Goal: Task Accomplishment & Management: Complete application form

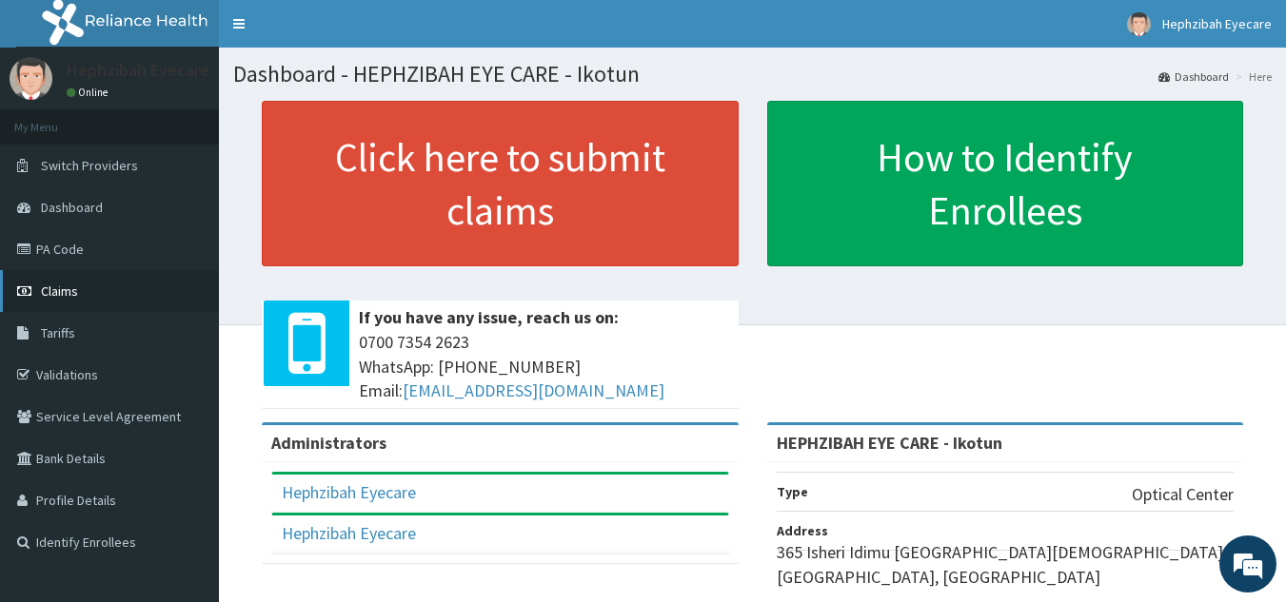
click at [65, 273] on link "Claims" at bounding box center [109, 291] width 219 height 42
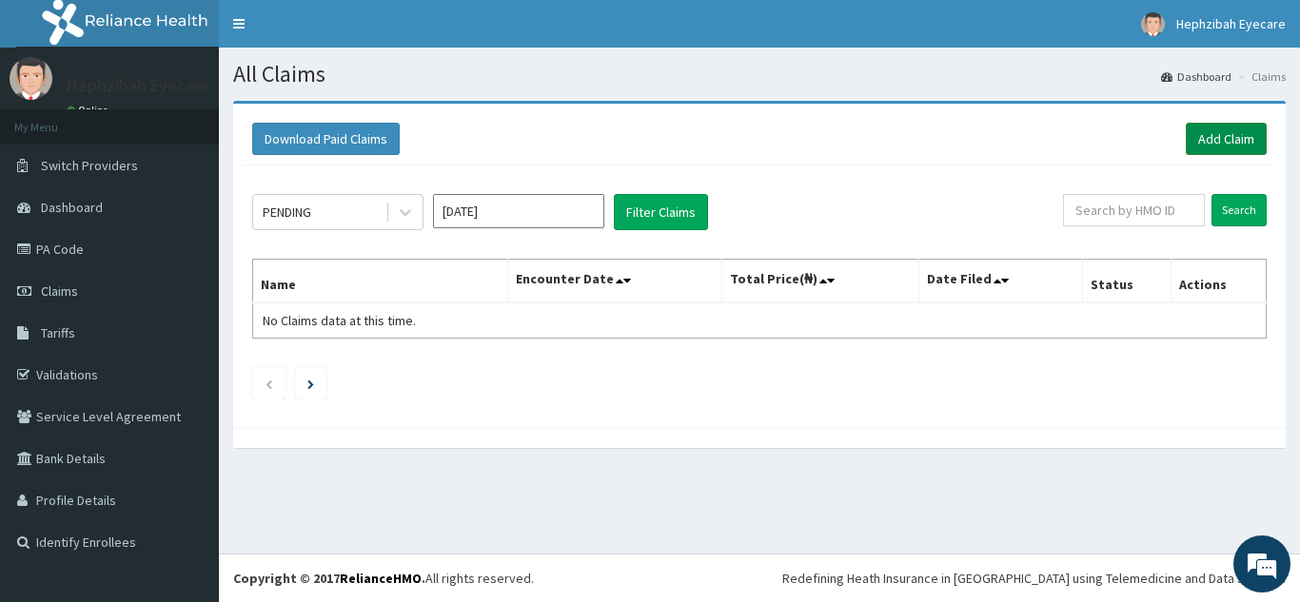
click at [1204, 132] on link "Add Claim" at bounding box center [1226, 139] width 81 height 32
click at [1209, 140] on link "Add Claim" at bounding box center [1226, 139] width 81 height 32
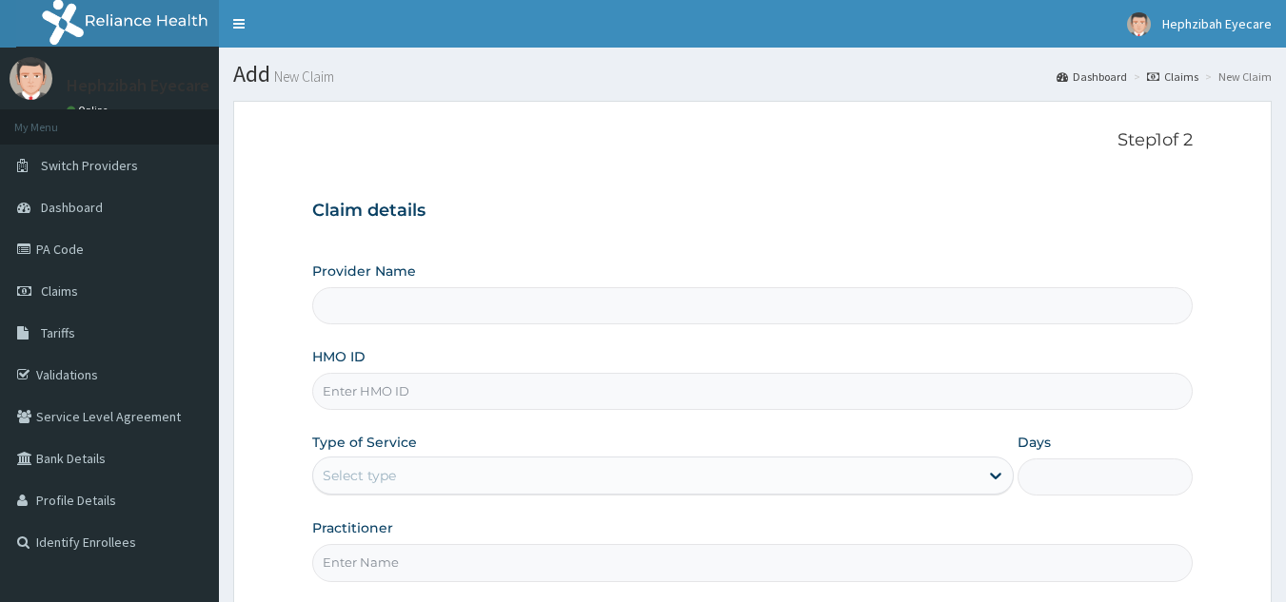
type input "HEPHZIBAH EYE CARE - Ikotun"
click at [405, 398] on input "HMO ID" at bounding box center [752, 391] width 881 height 37
click at [395, 428] on div "Provider Name HEPHZIBAH EYE CARE - Ikotun HMO ID Type of Service Select type Da…" at bounding box center [752, 422] width 881 height 320
click at [422, 374] on input "HMO ID" at bounding box center [752, 391] width 881 height 37
type input "SCI/10003/A"
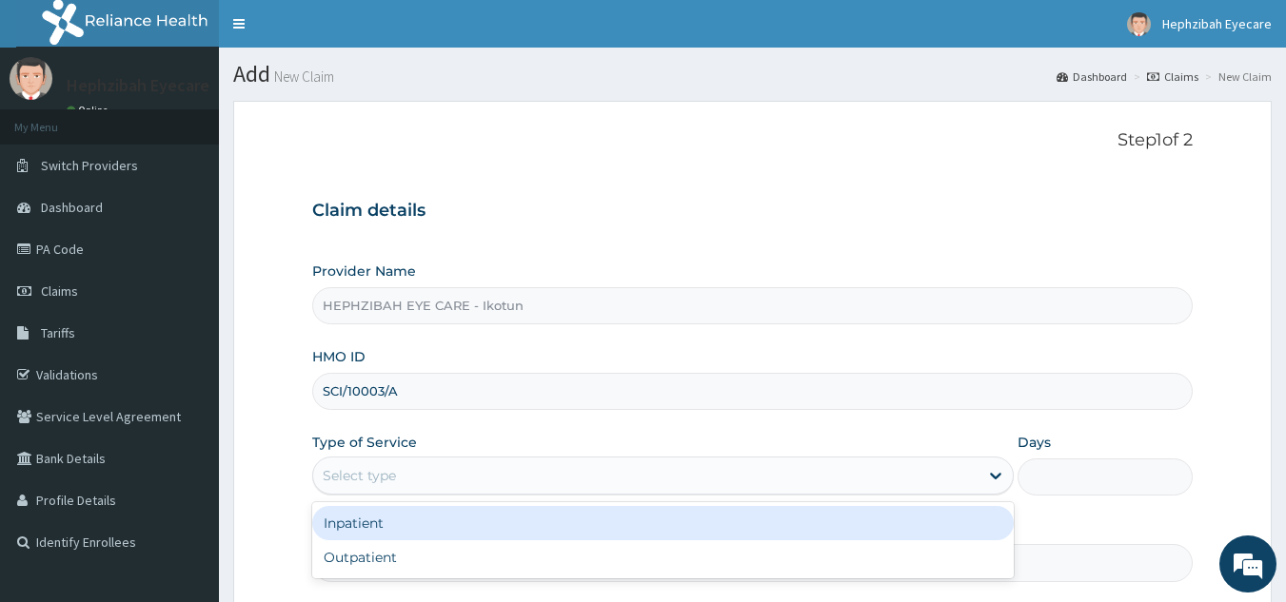
drag, startPoint x: 392, startPoint y: 473, endPoint x: 349, endPoint y: 550, distance: 88.2
click at [349, 550] on div "Outpatient" at bounding box center [662, 557] width 701 height 34
type input "1"
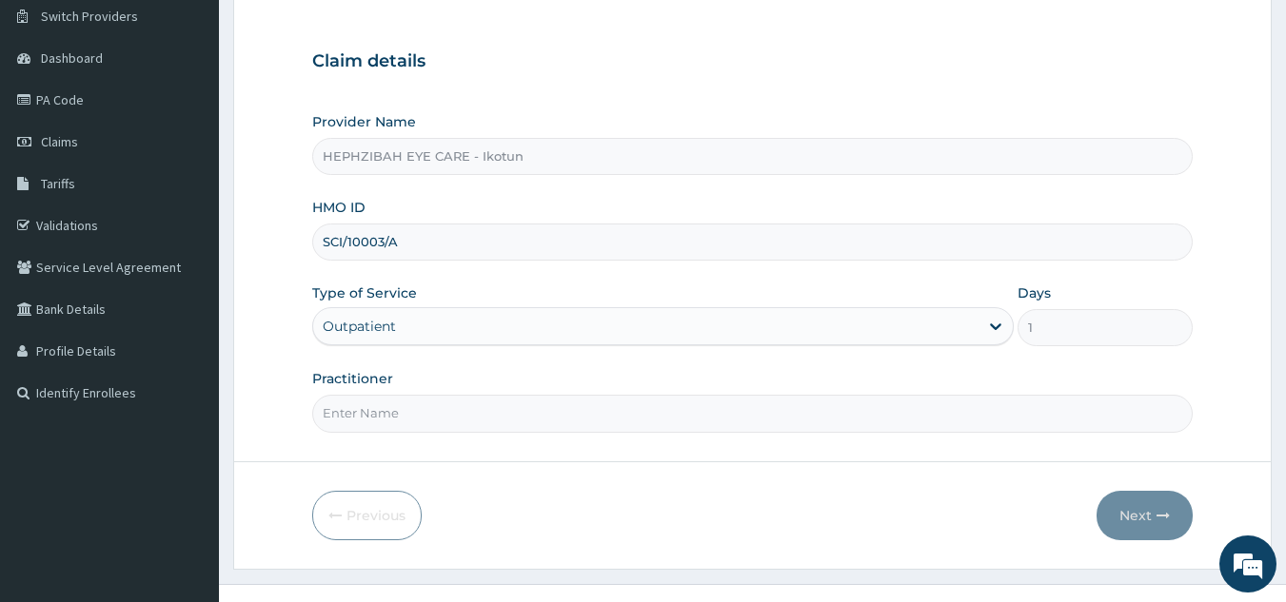
scroll to position [173, 0]
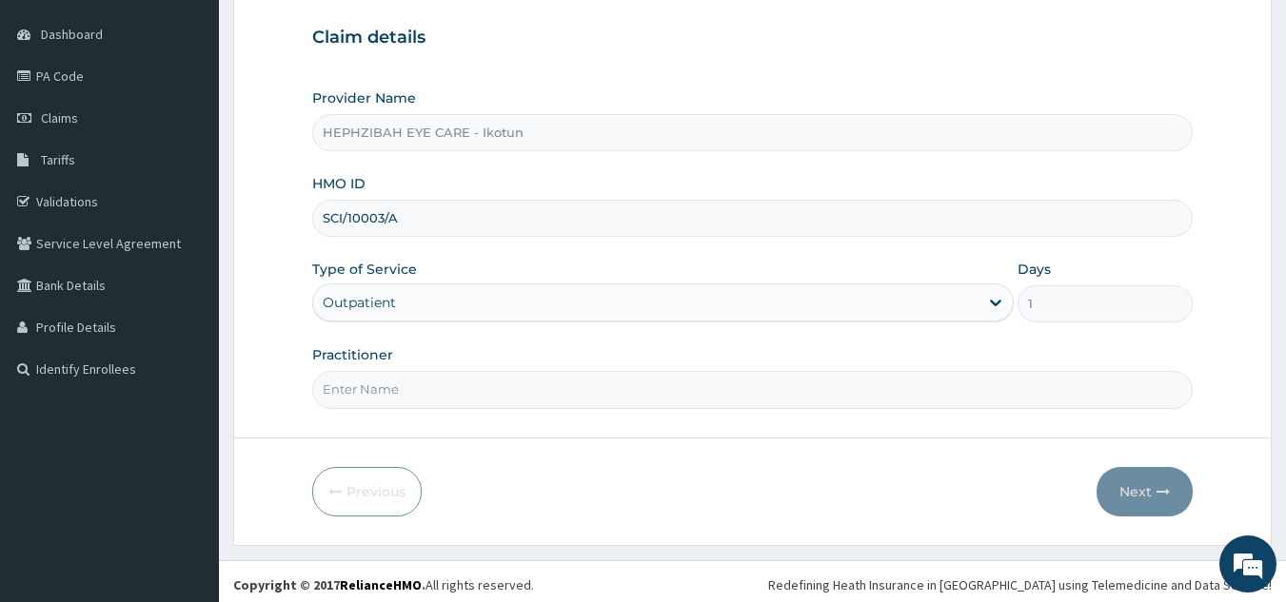
click at [550, 382] on input "Practitioner" at bounding box center [752, 389] width 881 height 37
type input "DR MERCY"
click at [1115, 474] on button "Next" at bounding box center [1144, 491] width 96 height 49
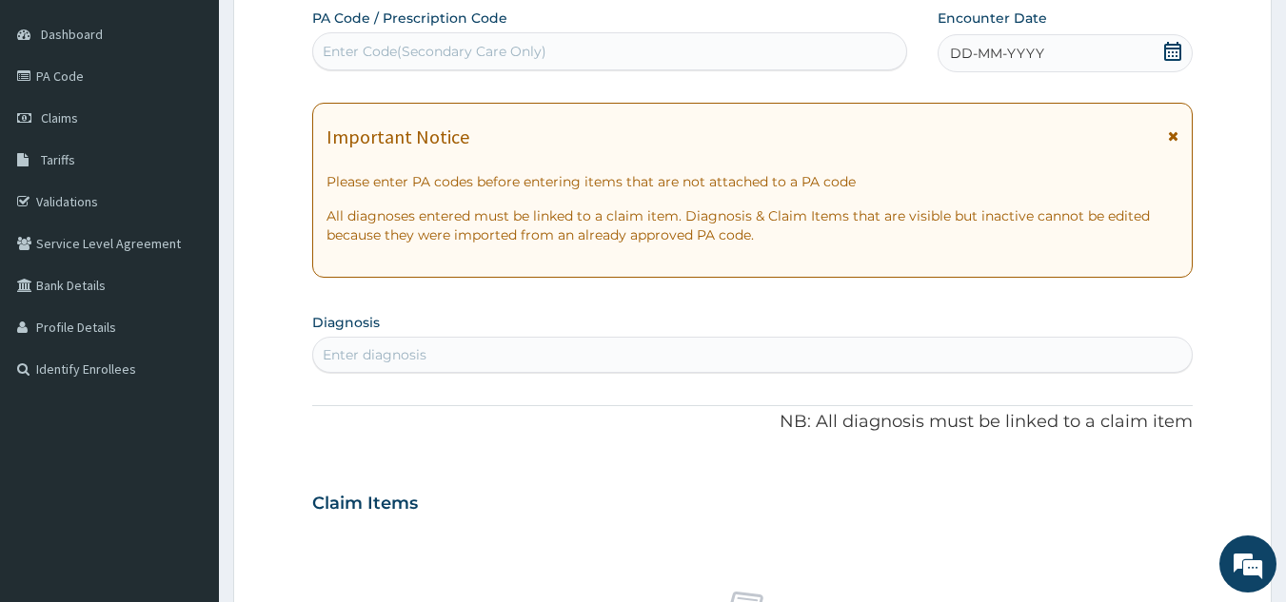
click at [522, 383] on div "PA Code / Prescription Code Enter Code(Secondary Care Only) Encounter Date DD-M…" at bounding box center [752, 501] width 881 height 985
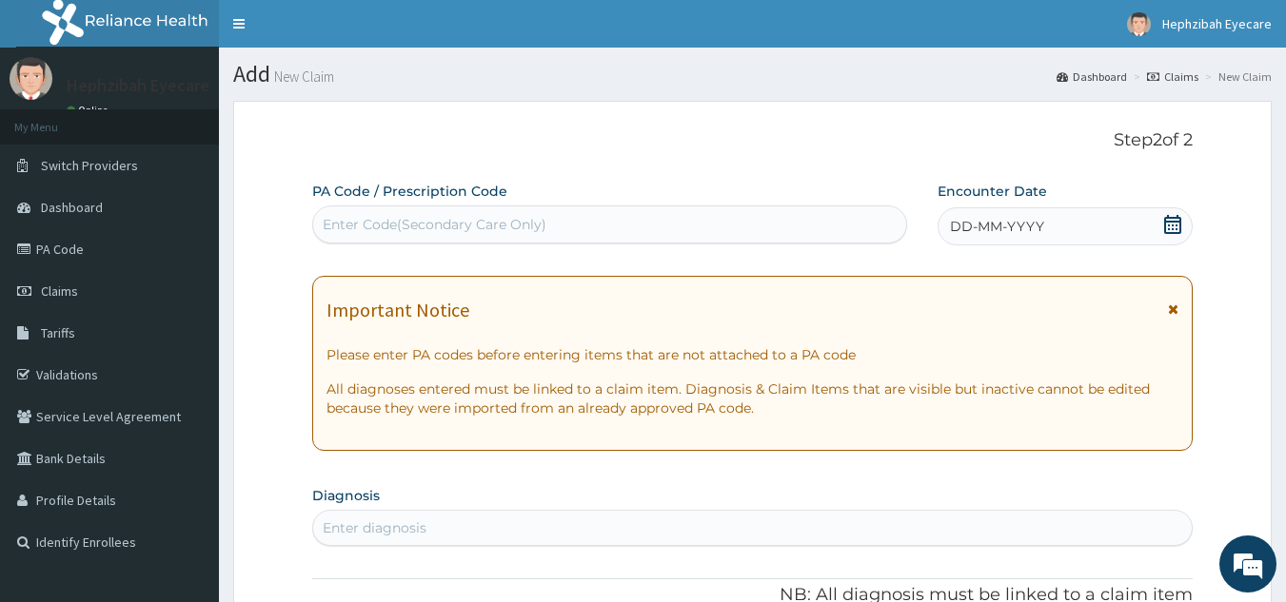
click at [361, 219] on div "Enter Code(Secondary Care Only)" at bounding box center [435, 224] width 224 height 19
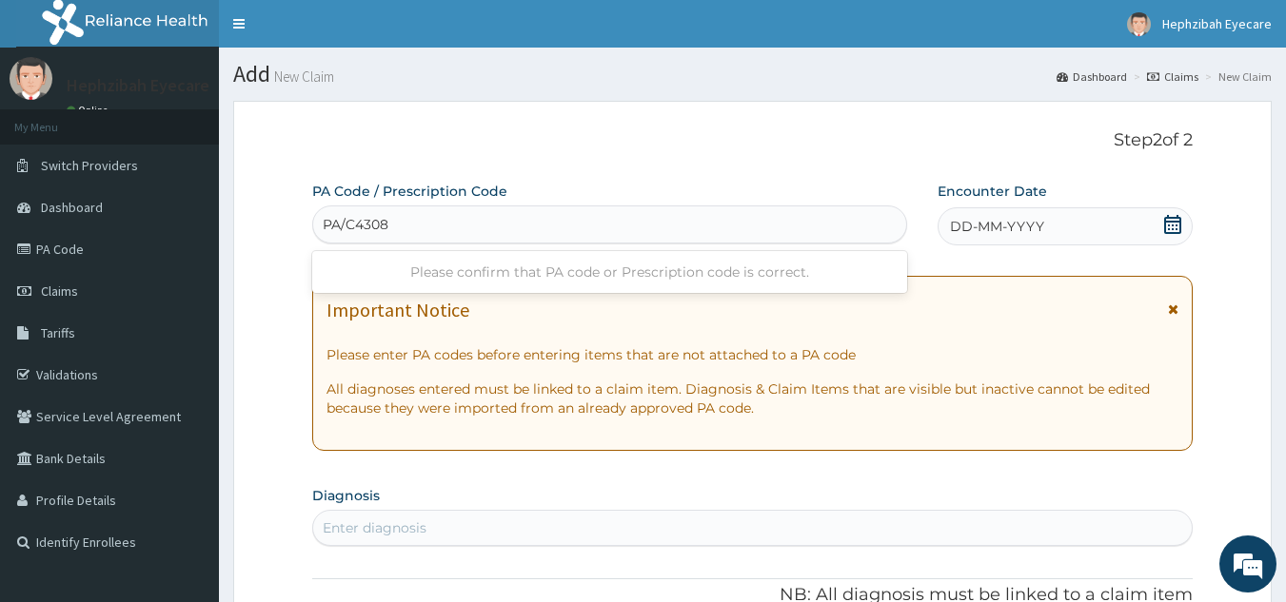
type input "PA/C43084"
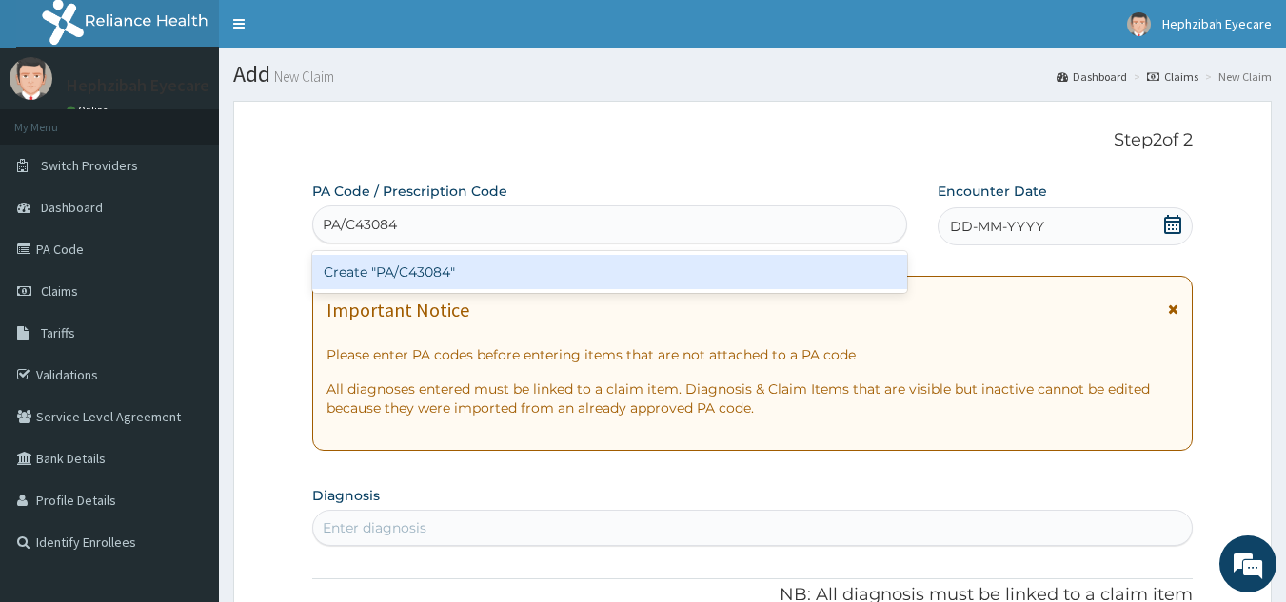
click at [411, 260] on div "Create "PA/C43084"" at bounding box center [610, 272] width 596 height 34
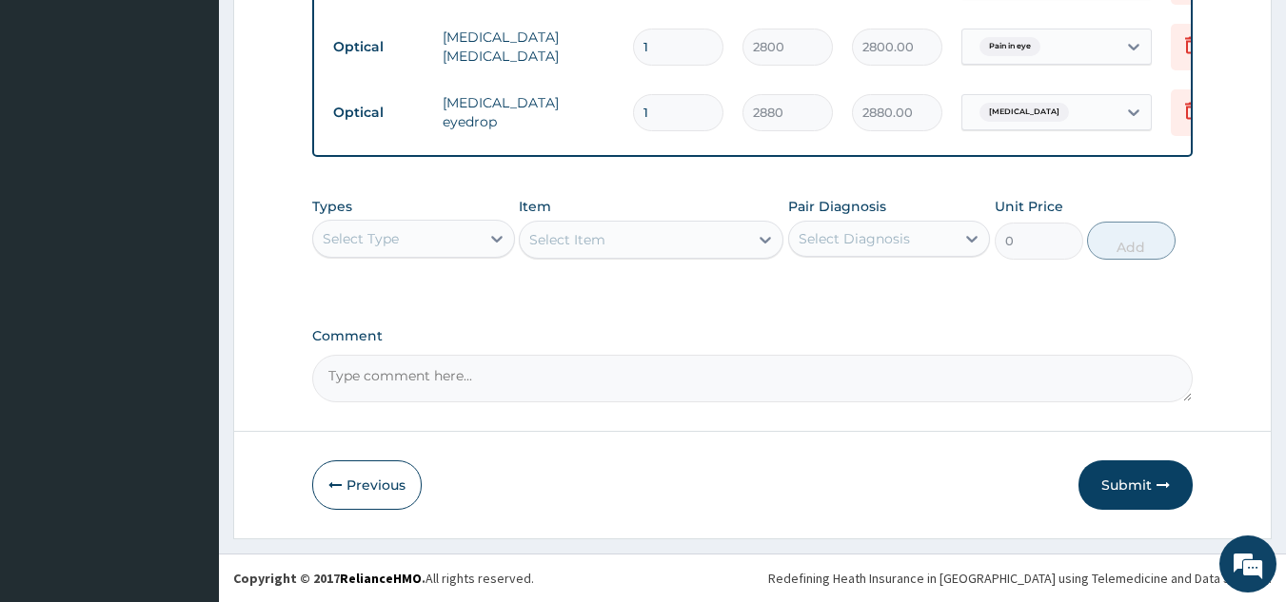
scroll to position [1022, 0]
click at [1136, 485] on button "Submit" at bounding box center [1135, 485] width 114 height 49
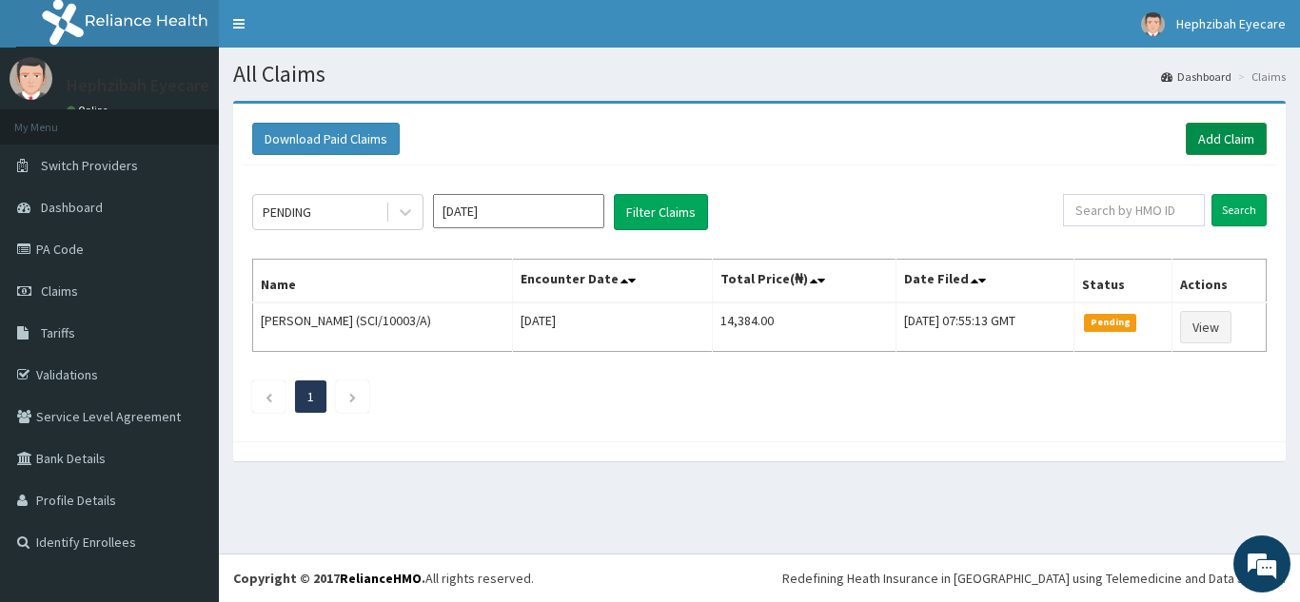
click at [1197, 144] on link "Add Claim" at bounding box center [1226, 139] width 81 height 32
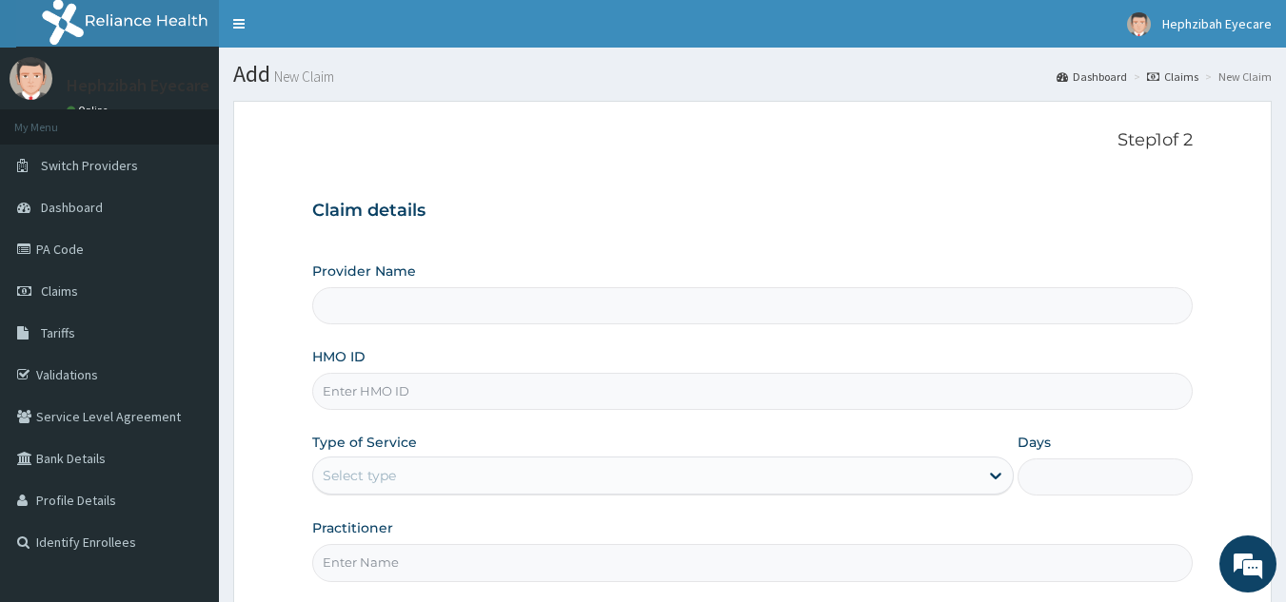
type input "HEPHZIBAH EYE CARE - Ikotun"
click at [337, 392] on input "HMO ID" at bounding box center [752, 391] width 881 height 37
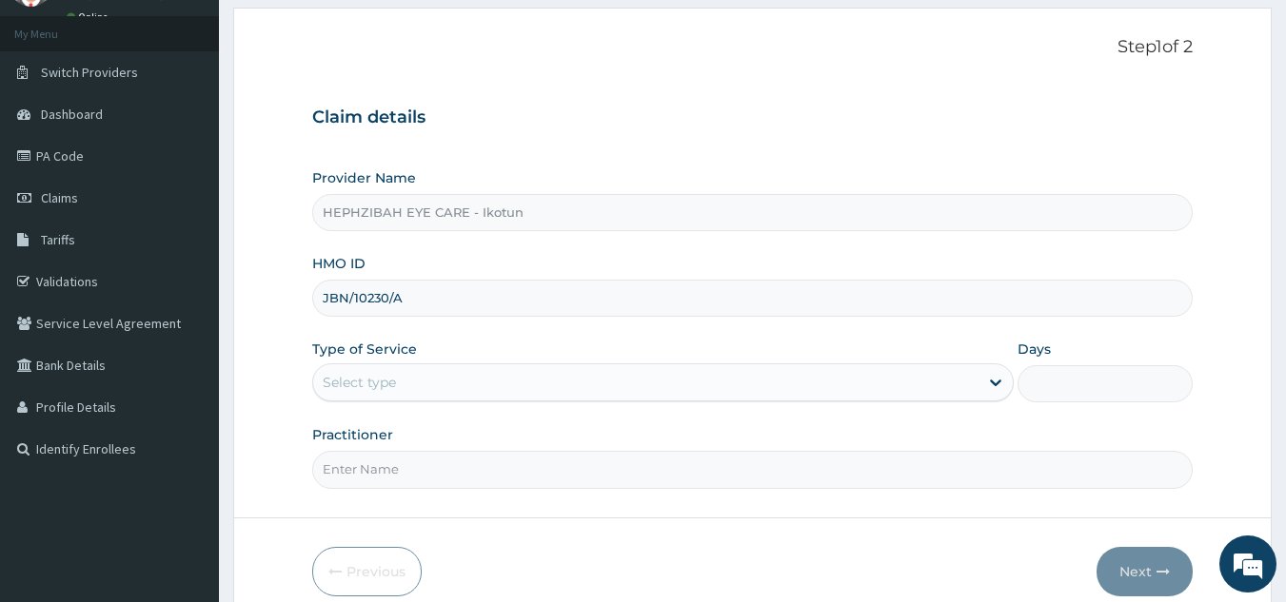
scroll to position [98, 0]
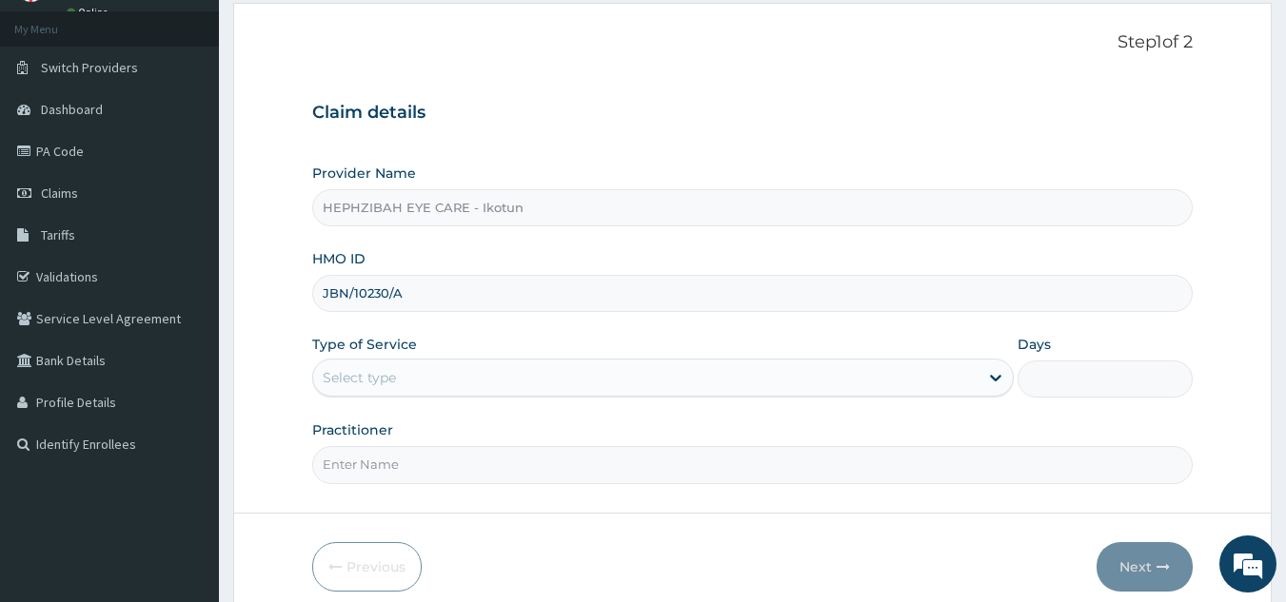
type input "JBN/10230/A"
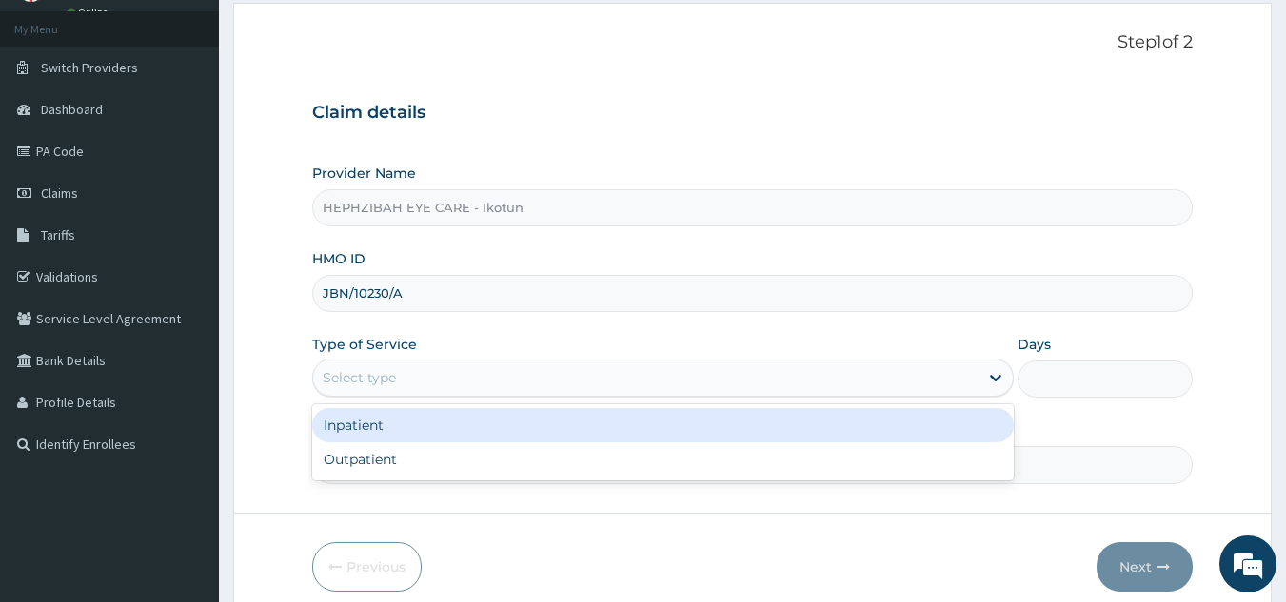
click at [412, 383] on div "Select type" at bounding box center [645, 378] width 665 height 30
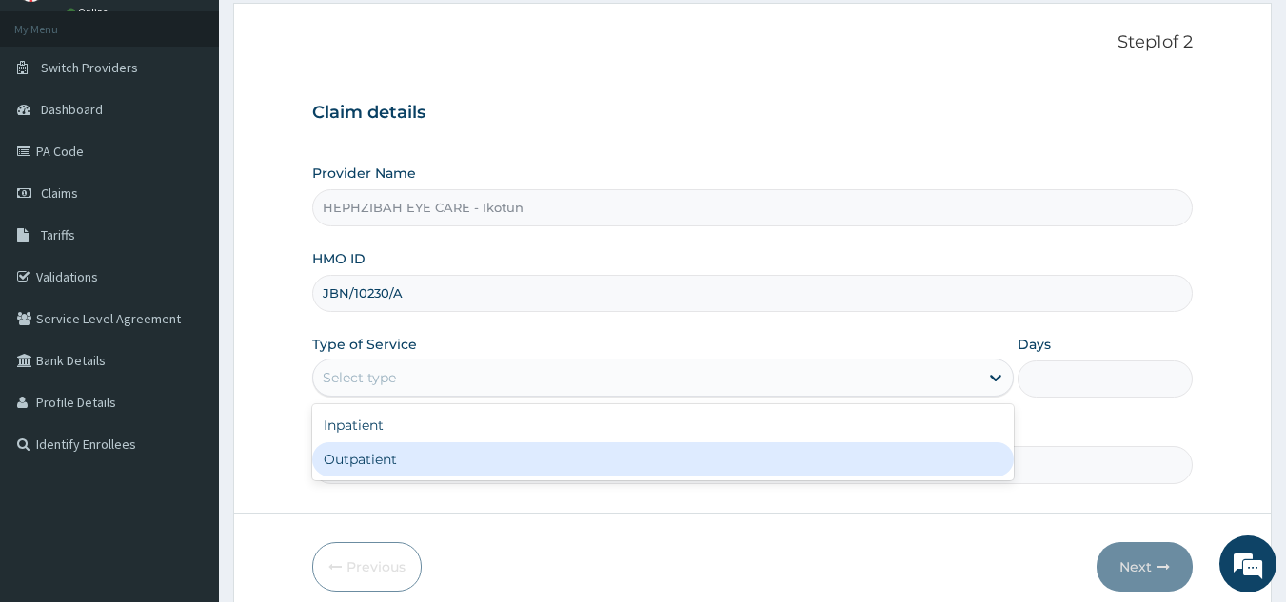
click at [373, 449] on div "Outpatient" at bounding box center [662, 459] width 701 height 34
type input "1"
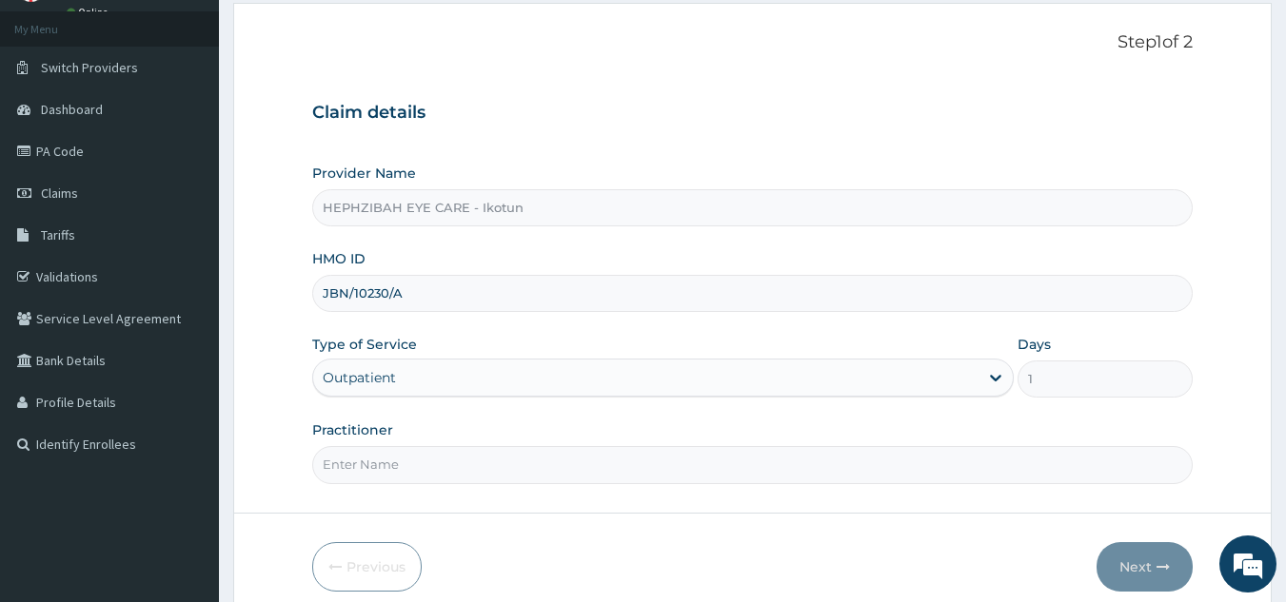
scroll to position [180, 0]
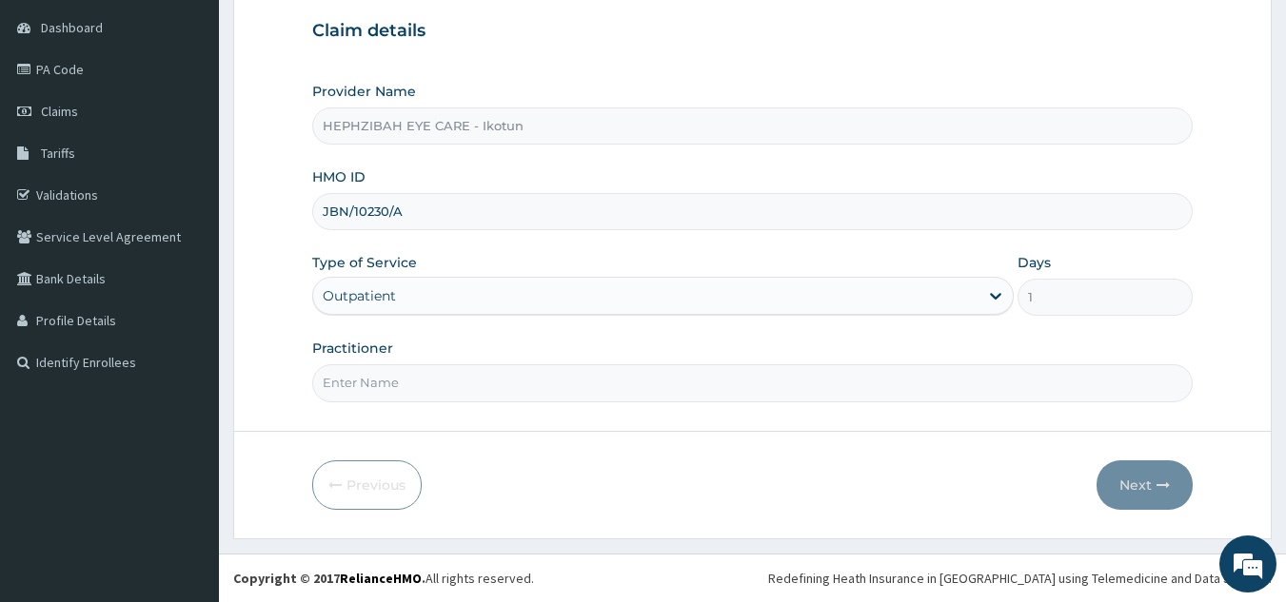
click at [375, 388] on input "Practitioner" at bounding box center [752, 382] width 881 height 37
type input "DR UJU"
click at [1166, 489] on icon "button" at bounding box center [1162, 485] width 13 height 13
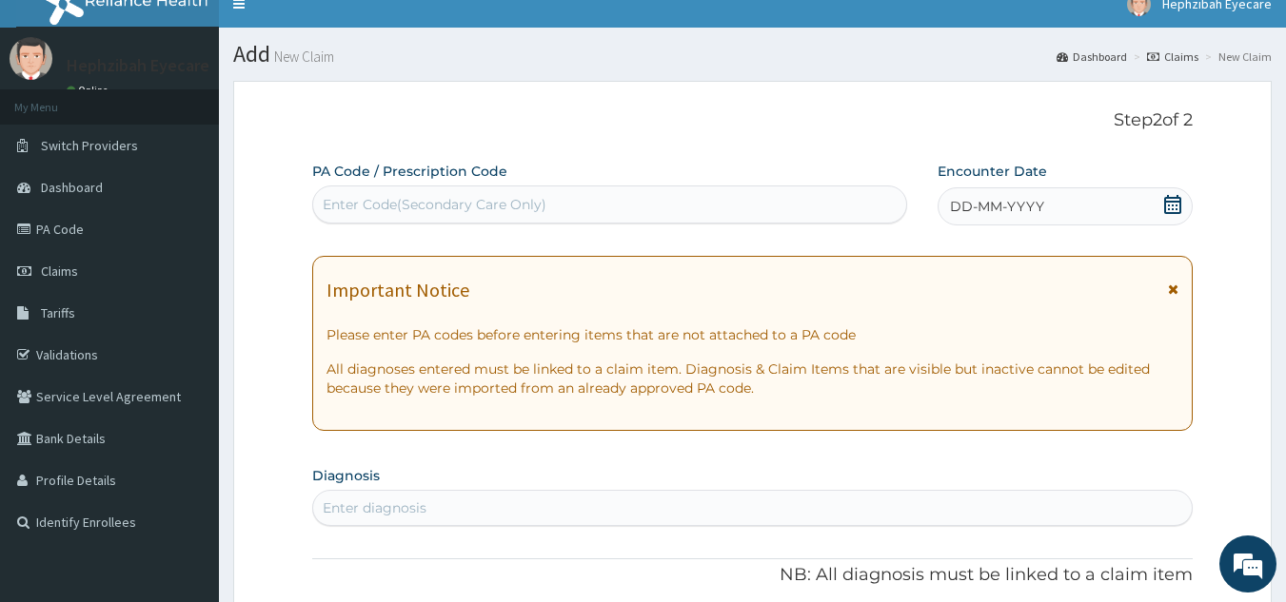
scroll to position [0, 0]
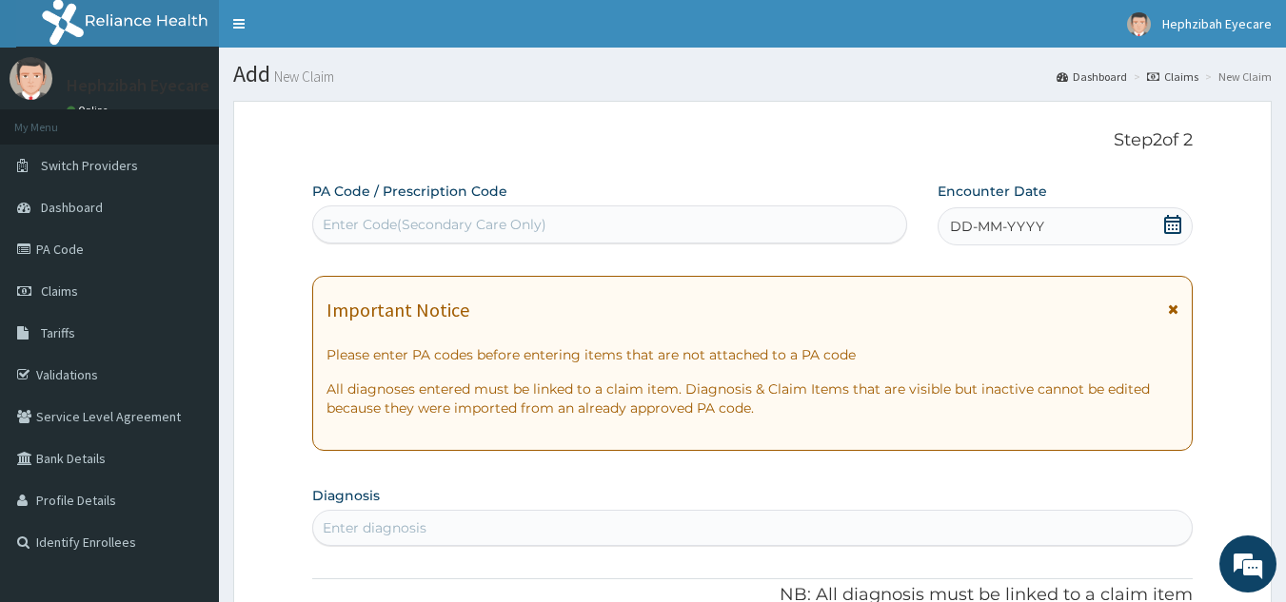
click at [375, 219] on div "Enter Code(Secondary Care Only)" at bounding box center [435, 224] width 224 height 19
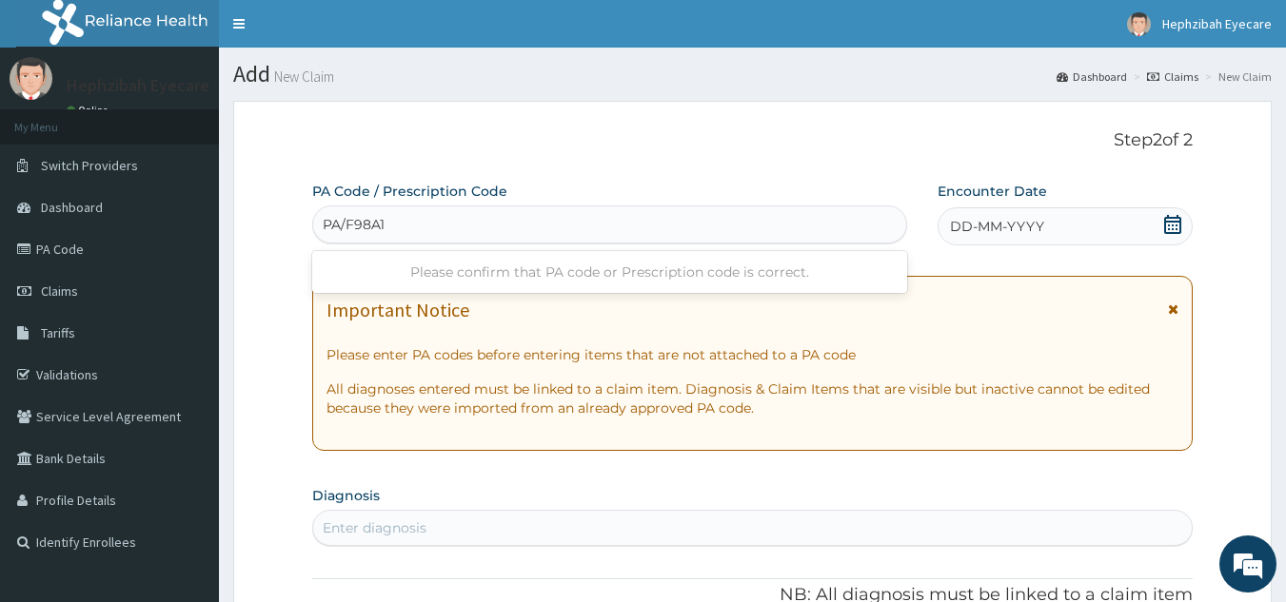
type input "PA/F98A1A"
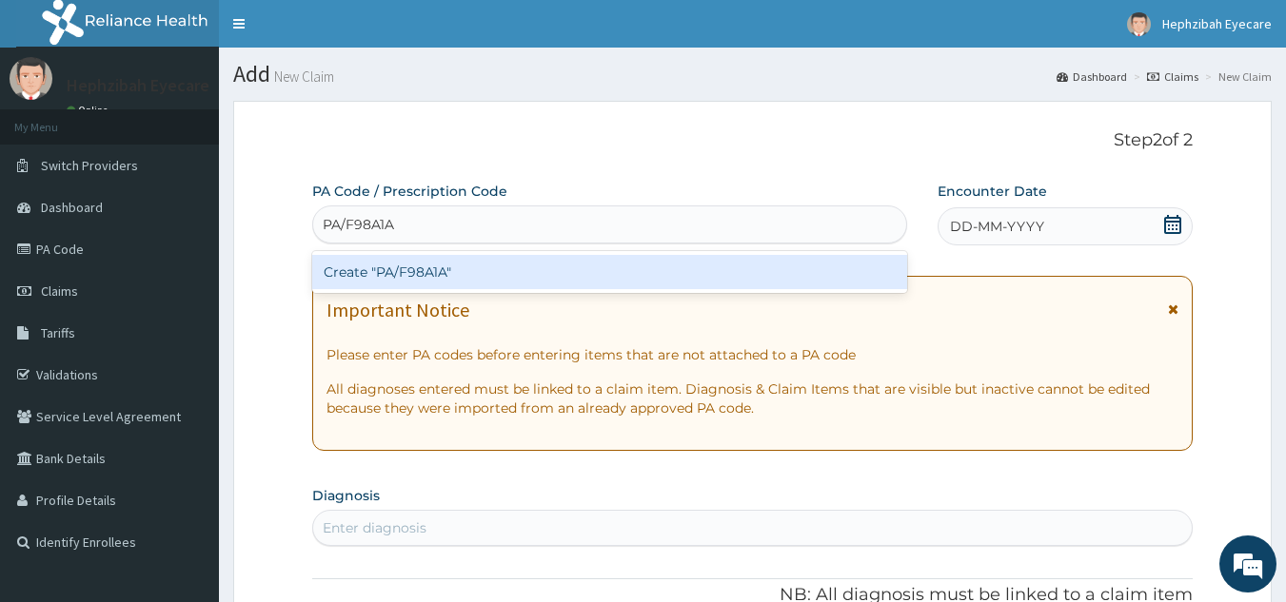
click at [392, 278] on div "Create "PA/F98A1A"" at bounding box center [610, 272] width 596 height 34
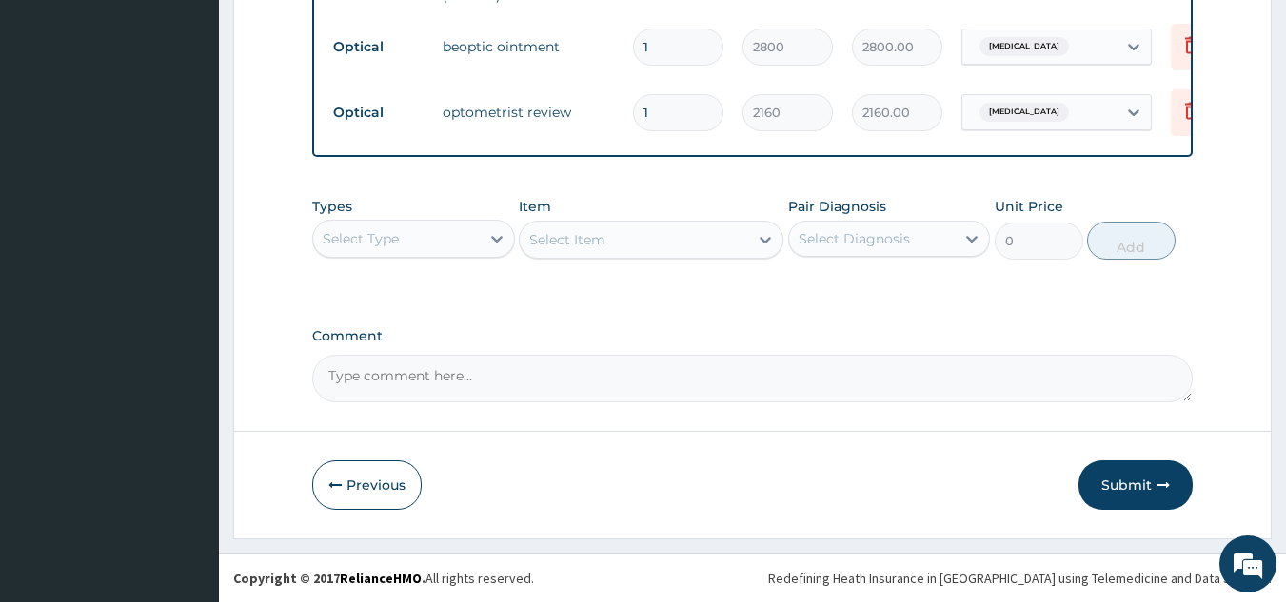
scroll to position [1022, 0]
click at [1137, 483] on button "Submit" at bounding box center [1135, 485] width 114 height 49
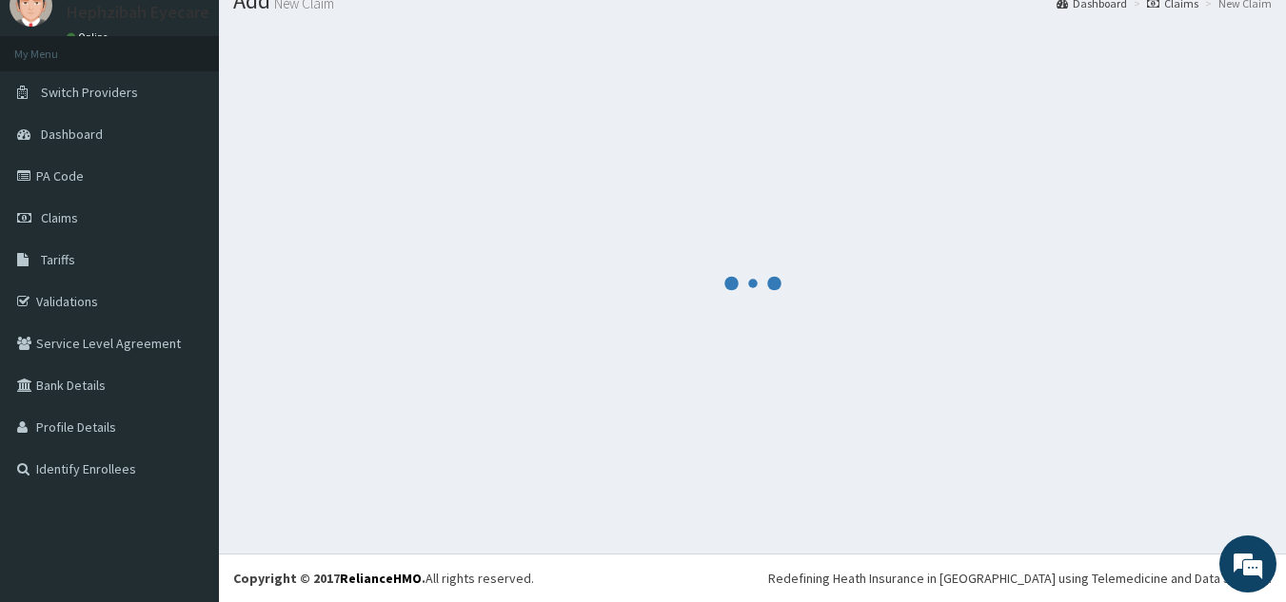
scroll to position [73, 0]
click at [113, 230] on link "Claims" at bounding box center [109, 218] width 219 height 42
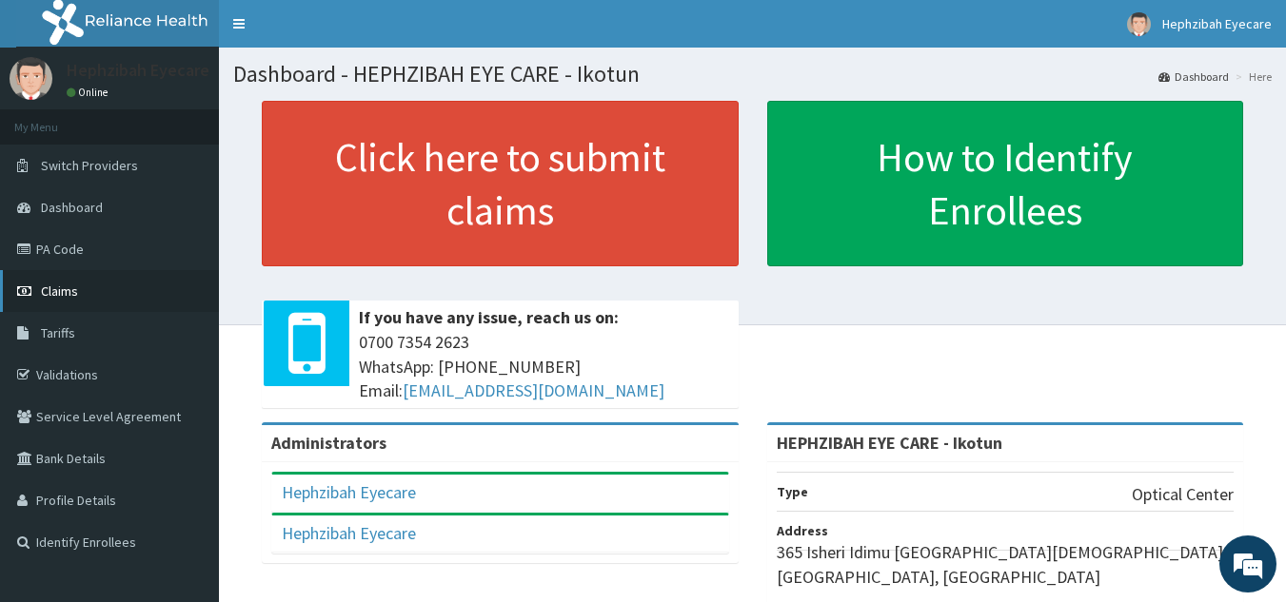
click at [107, 308] on link "Claims" at bounding box center [109, 291] width 219 height 42
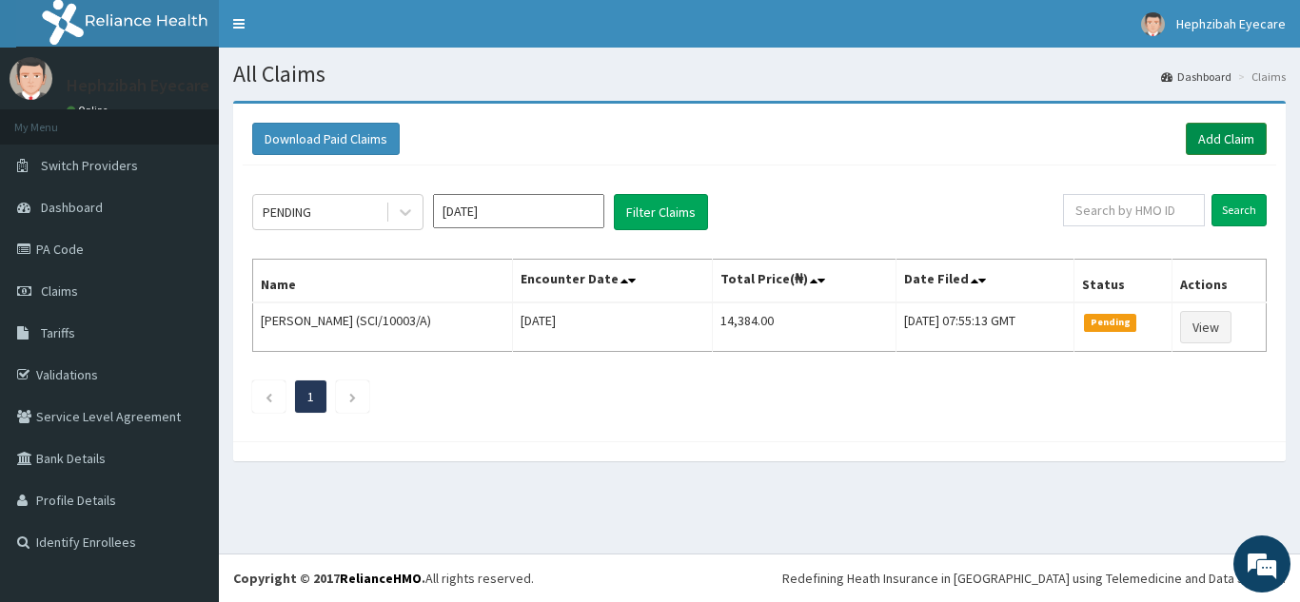
click at [1226, 135] on link "Add Claim" at bounding box center [1226, 139] width 81 height 32
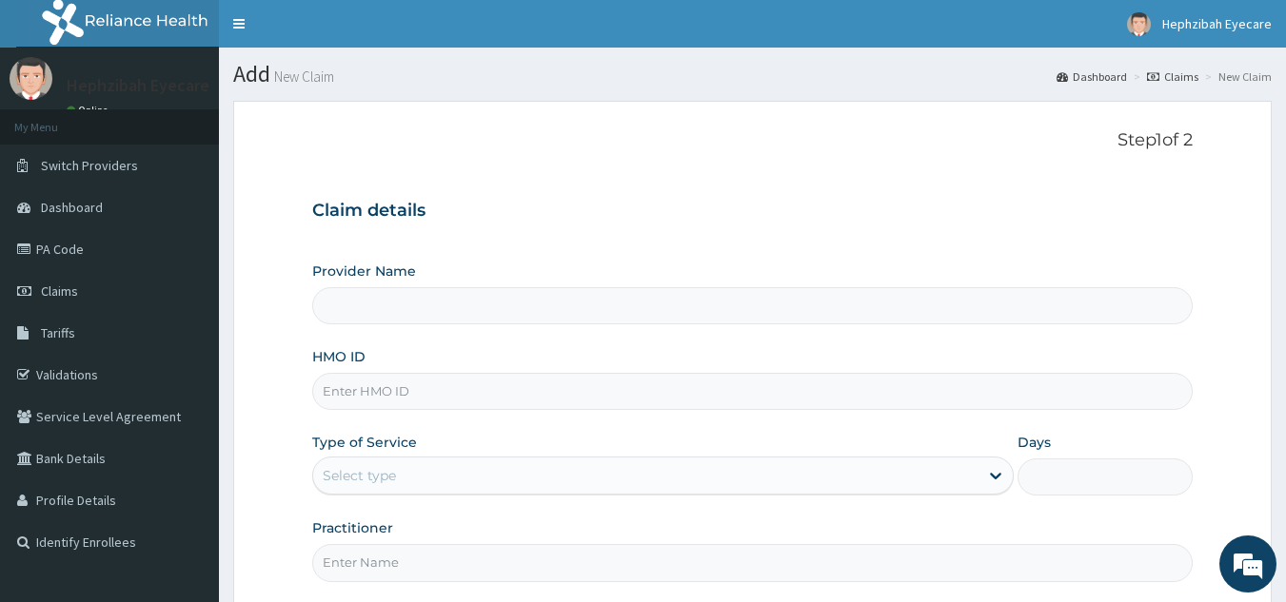
type input "HEPHZIBAH EYE CARE - Ikotun"
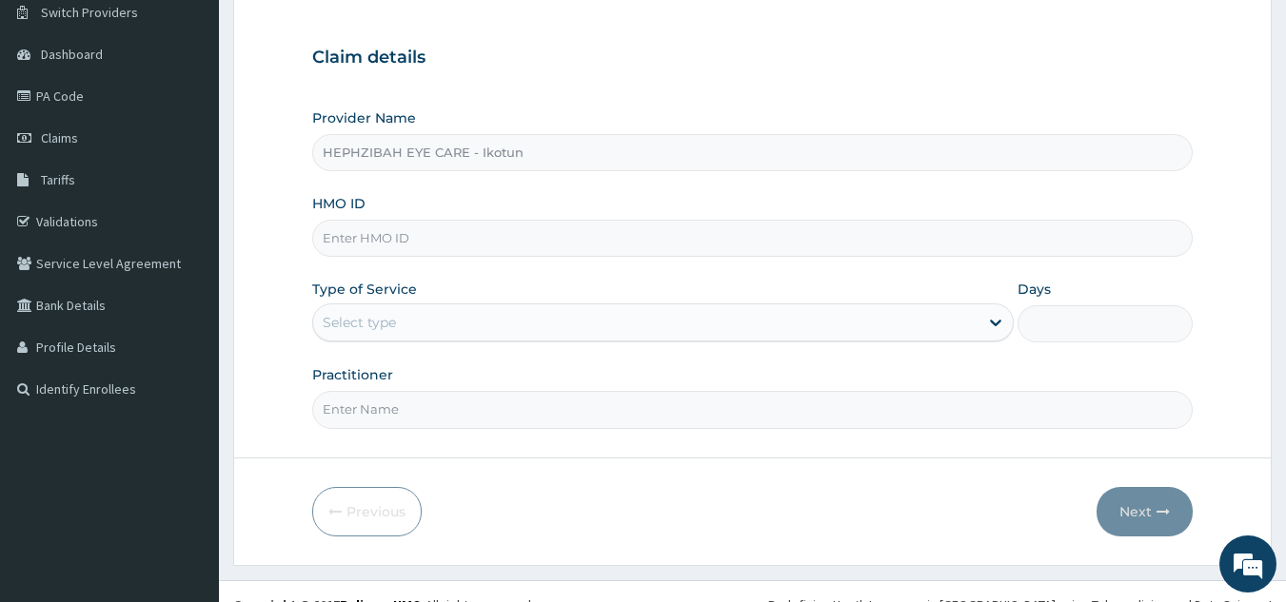
scroll to position [154, 0]
click at [364, 239] on input "HMO ID" at bounding box center [752, 237] width 881 height 37
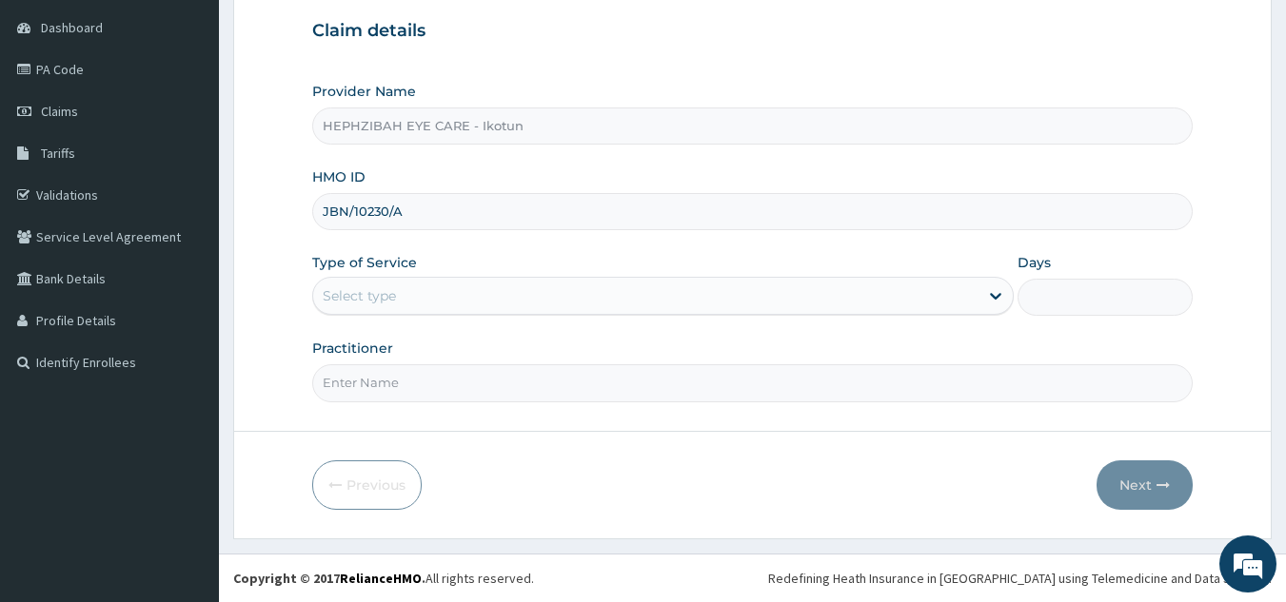
type input "JBN/10230/A"
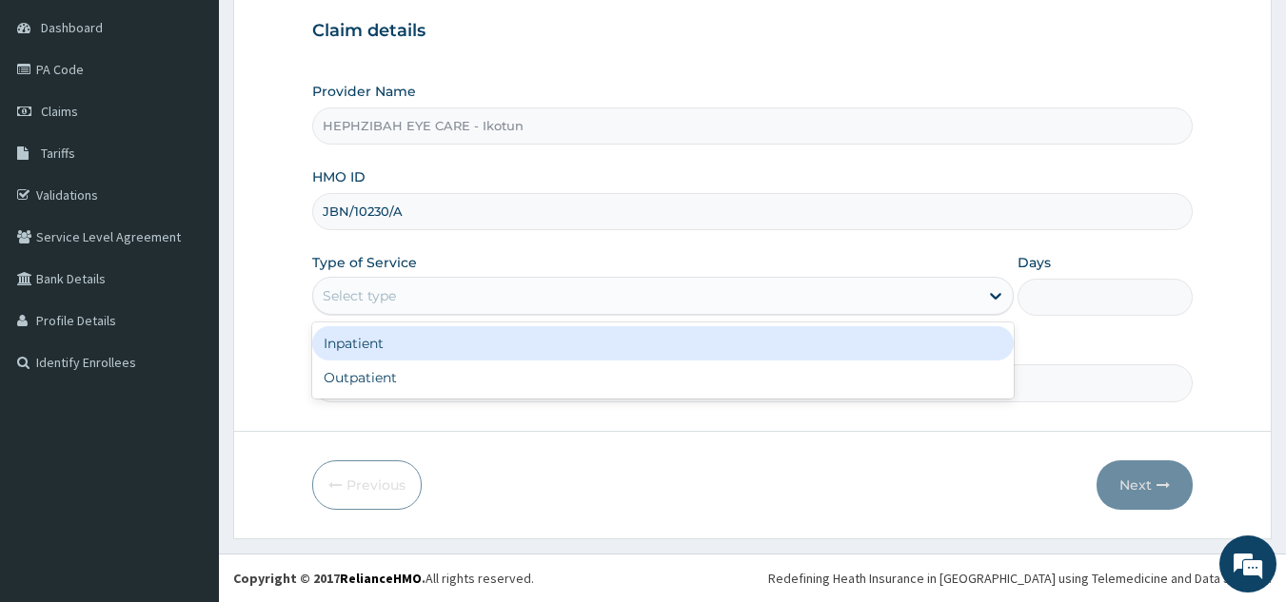
click at [364, 292] on div "Select type" at bounding box center [359, 295] width 73 height 19
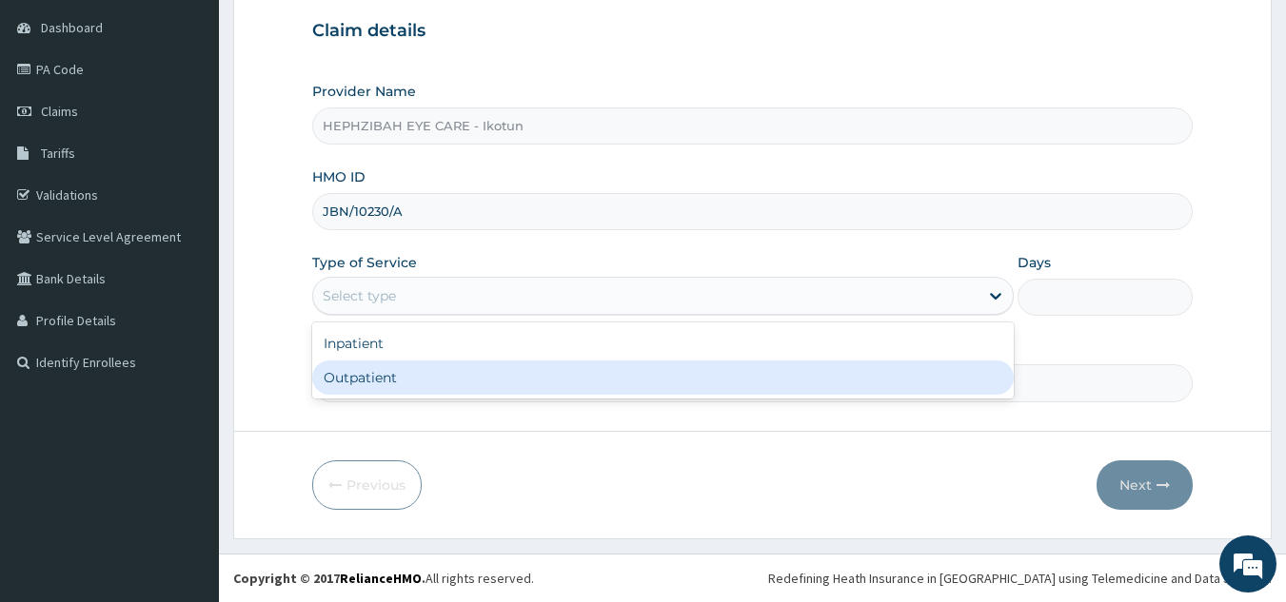
click at [335, 367] on div "Outpatient" at bounding box center [662, 378] width 701 height 34
type input "1"
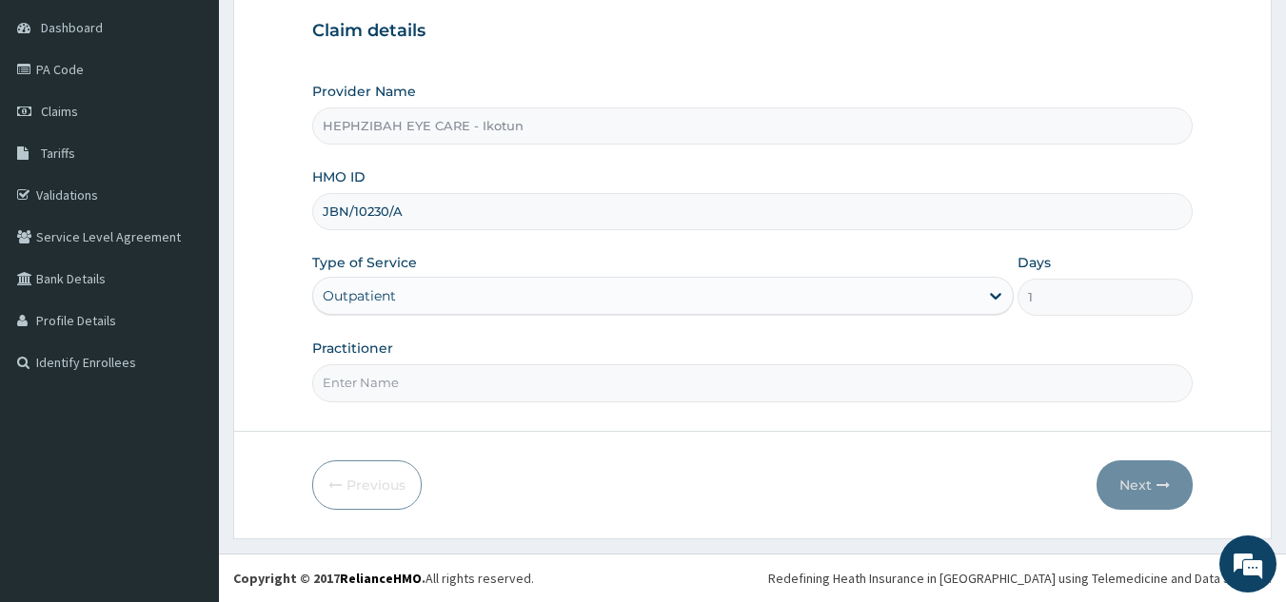
click at [340, 383] on input "Practitioner" at bounding box center [752, 382] width 881 height 37
type input "DR UJU"
click at [1154, 494] on button "Next" at bounding box center [1144, 485] width 96 height 49
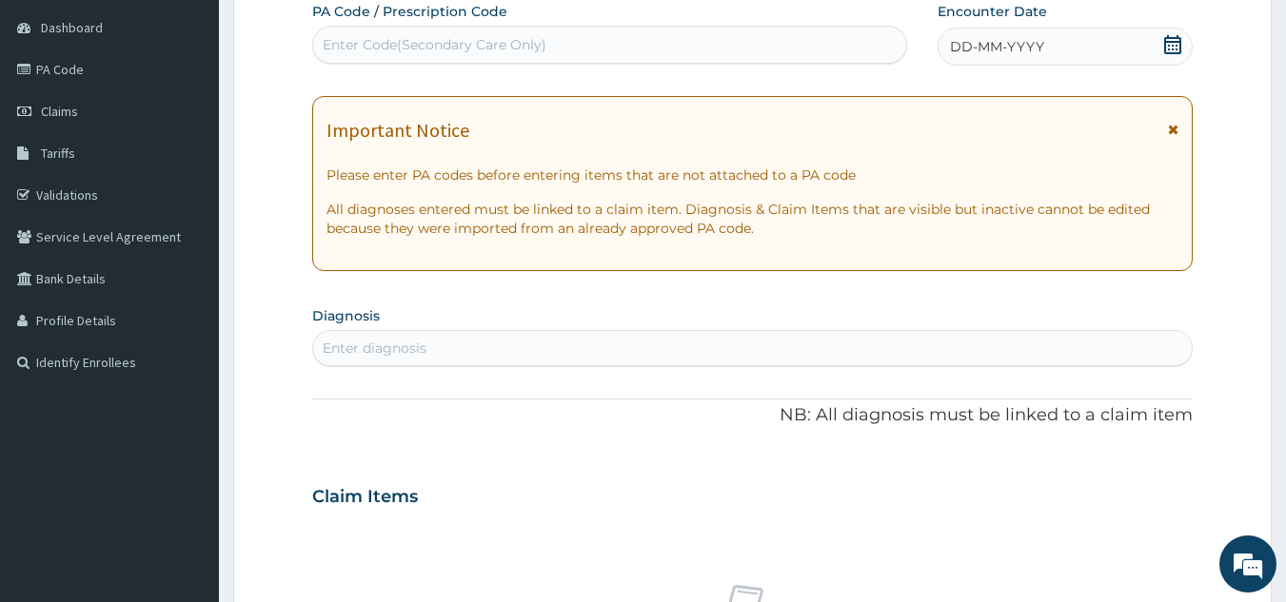
scroll to position [0, 0]
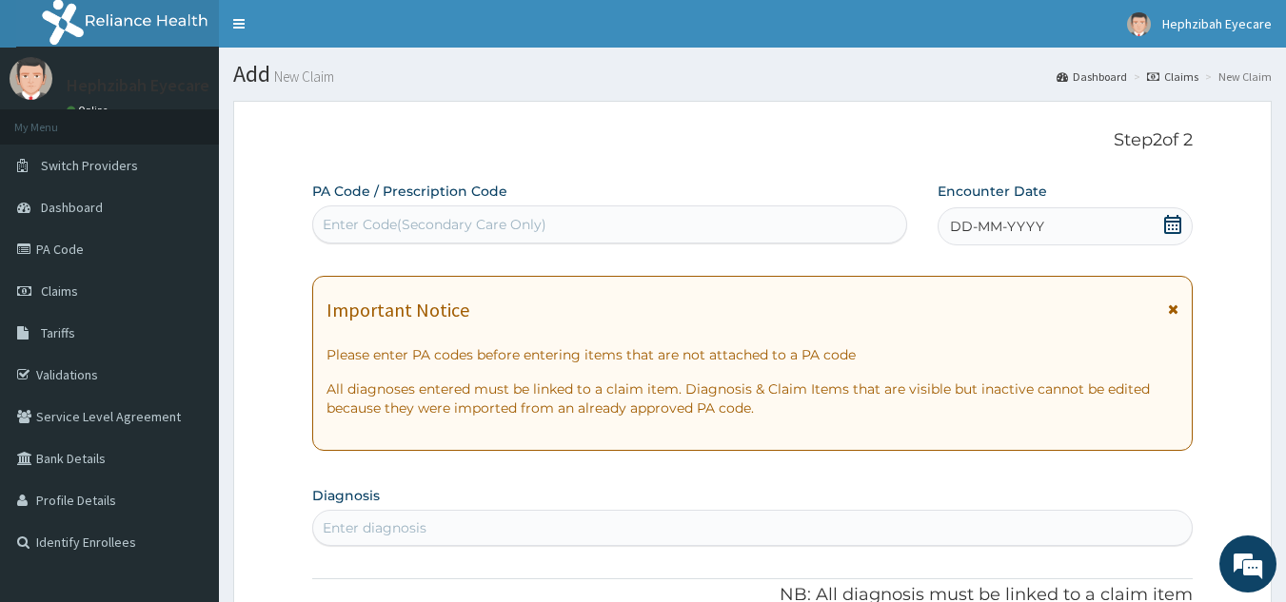
click at [430, 212] on div "Enter Code(Secondary Care Only)" at bounding box center [610, 224] width 594 height 30
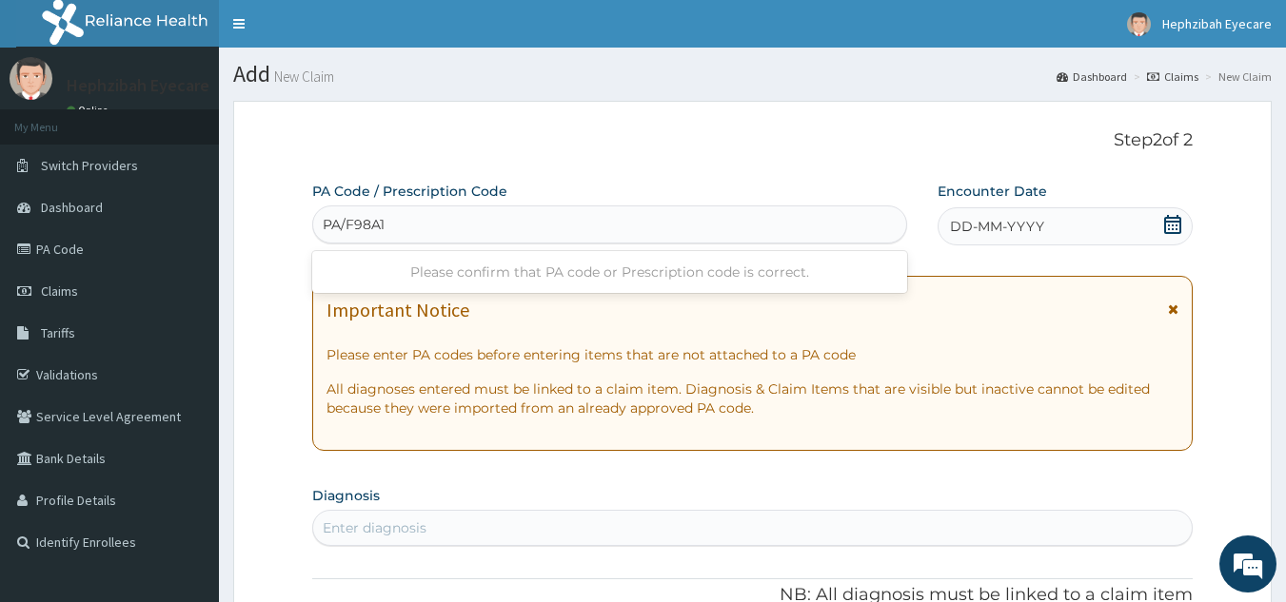
type input "PA/F98A1A"
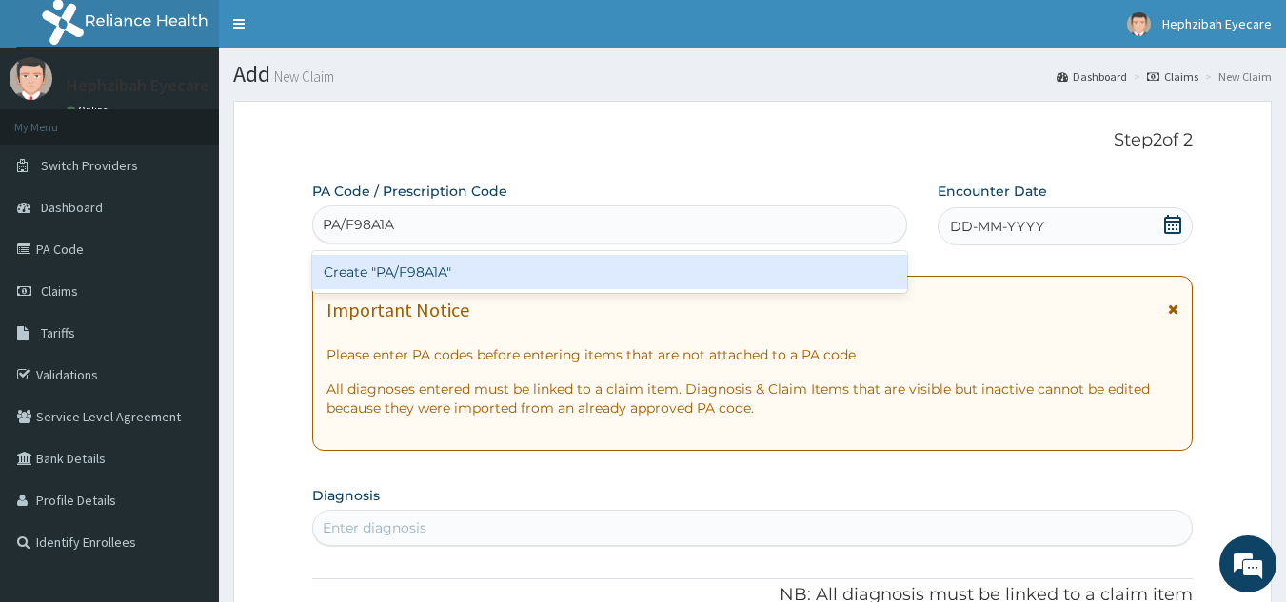
click at [432, 273] on div "Create "PA/F98A1A"" at bounding box center [610, 272] width 596 height 34
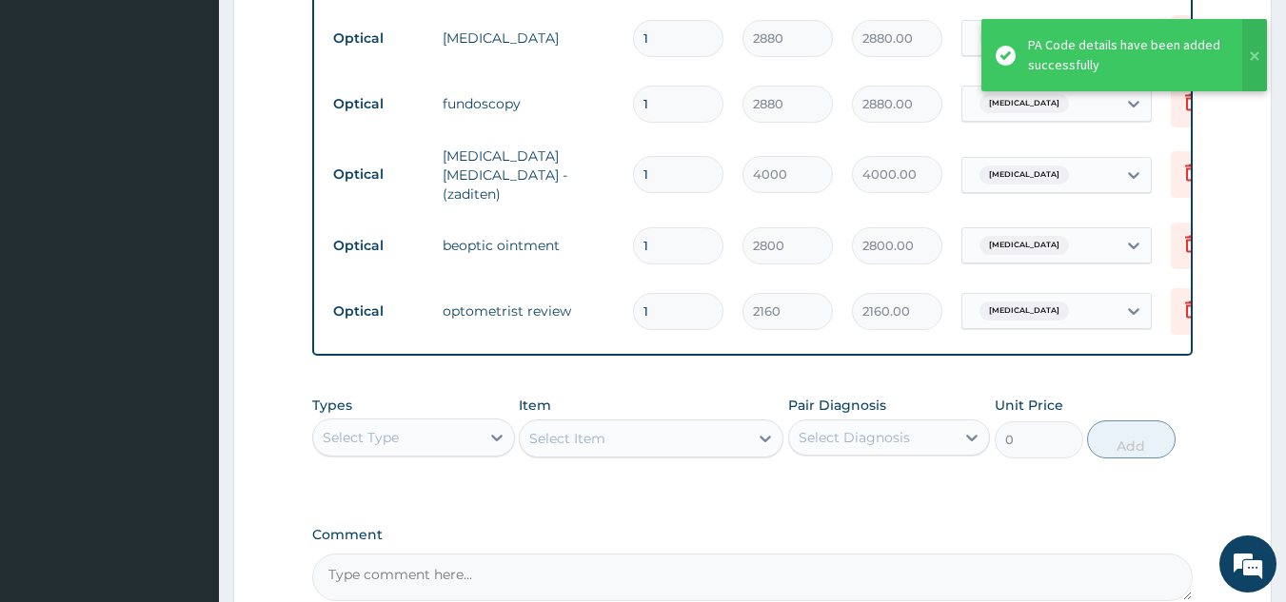
scroll to position [1022, 0]
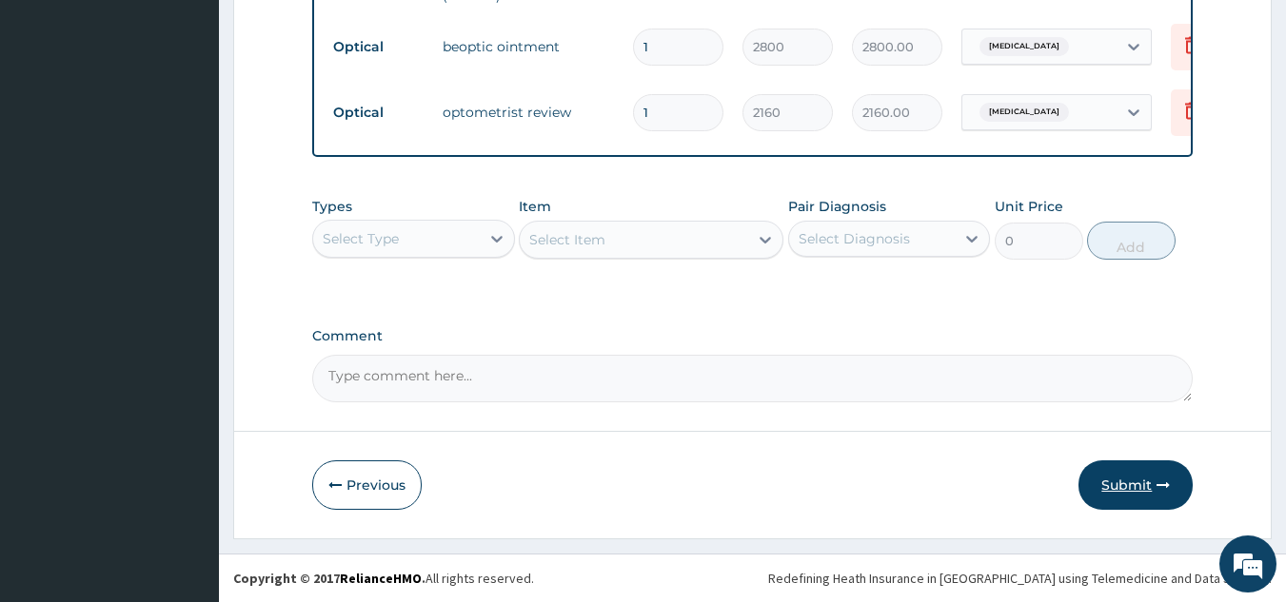
click at [1125, 479] on button "Submit" at bounding box center [1135, 485] width 114 height 49
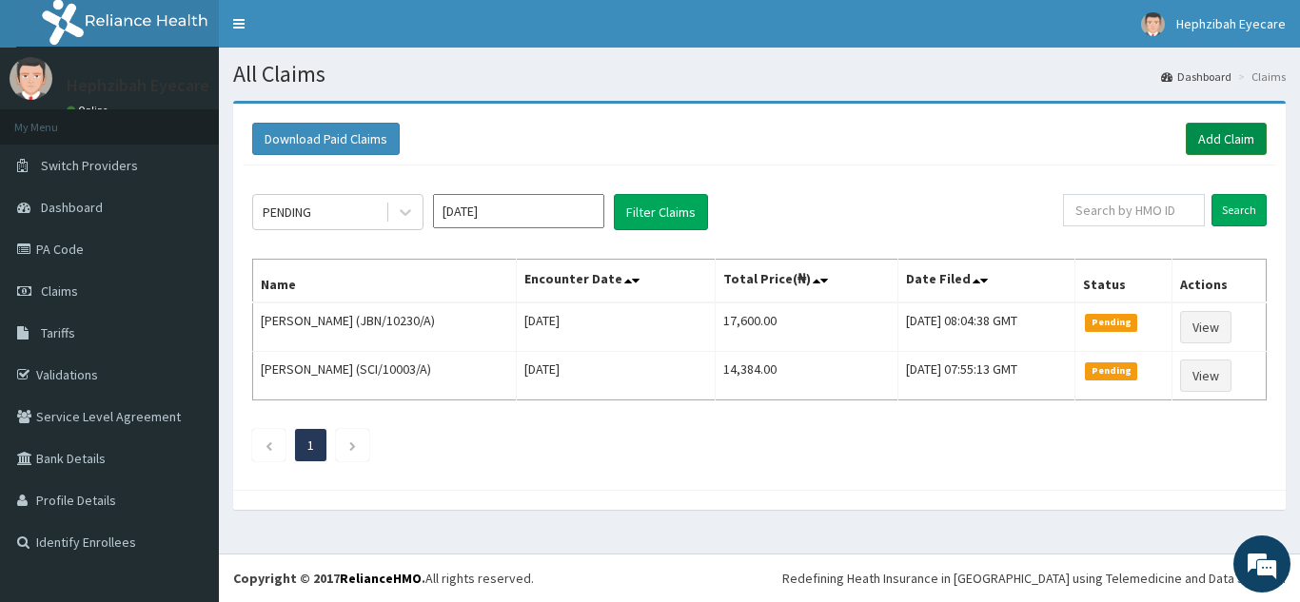
click at [1236, 128] on link "Add Claim" at bounding box center [1226, 139] width 81 height 32
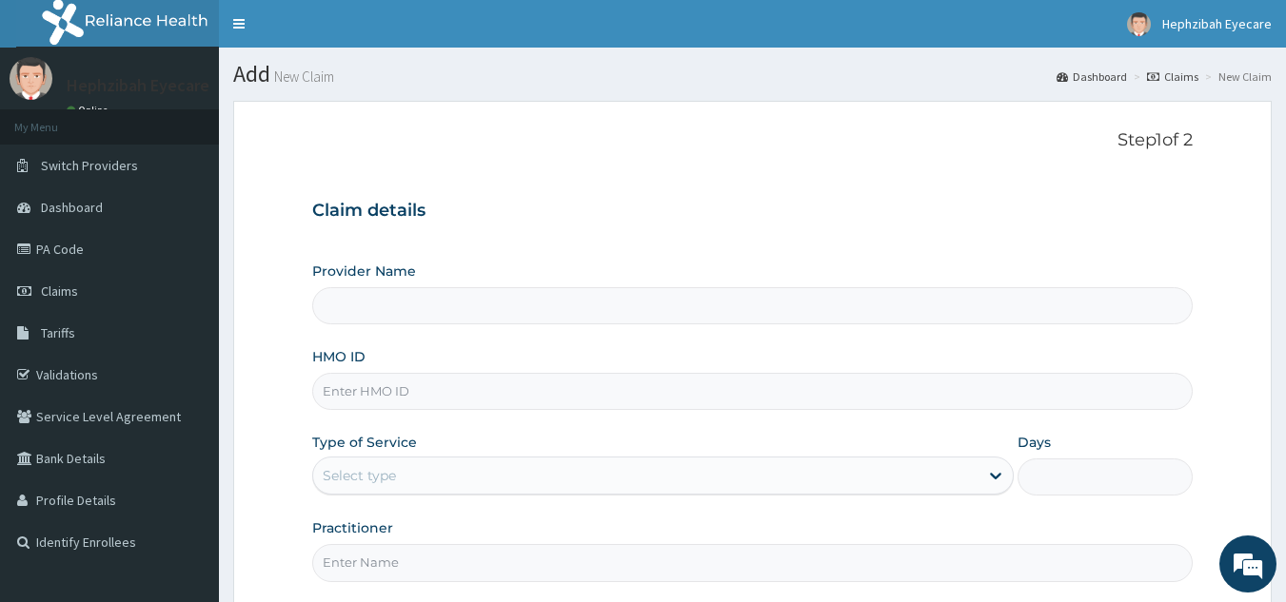
type input "HEPHZIBAH EYE CARE - Ikotun"
click at [383, 395] on input "HMO ID" at bounding box center [752, 391] width 881 height 37
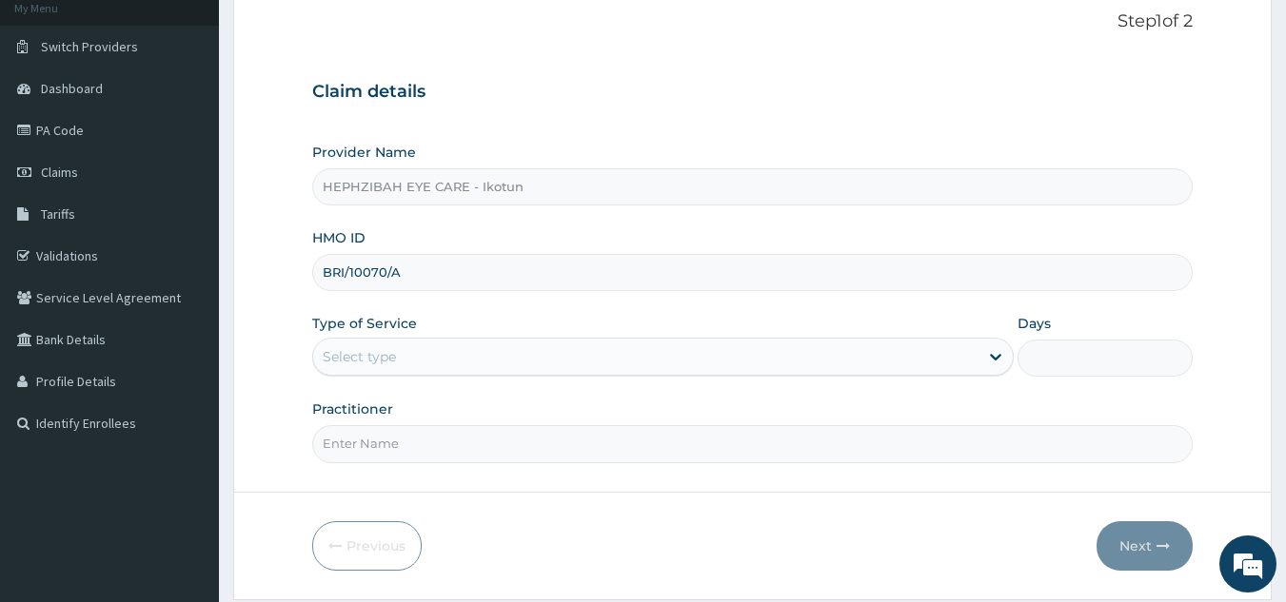
scroll to position [120, 0]
type input "BRI/10070/A"
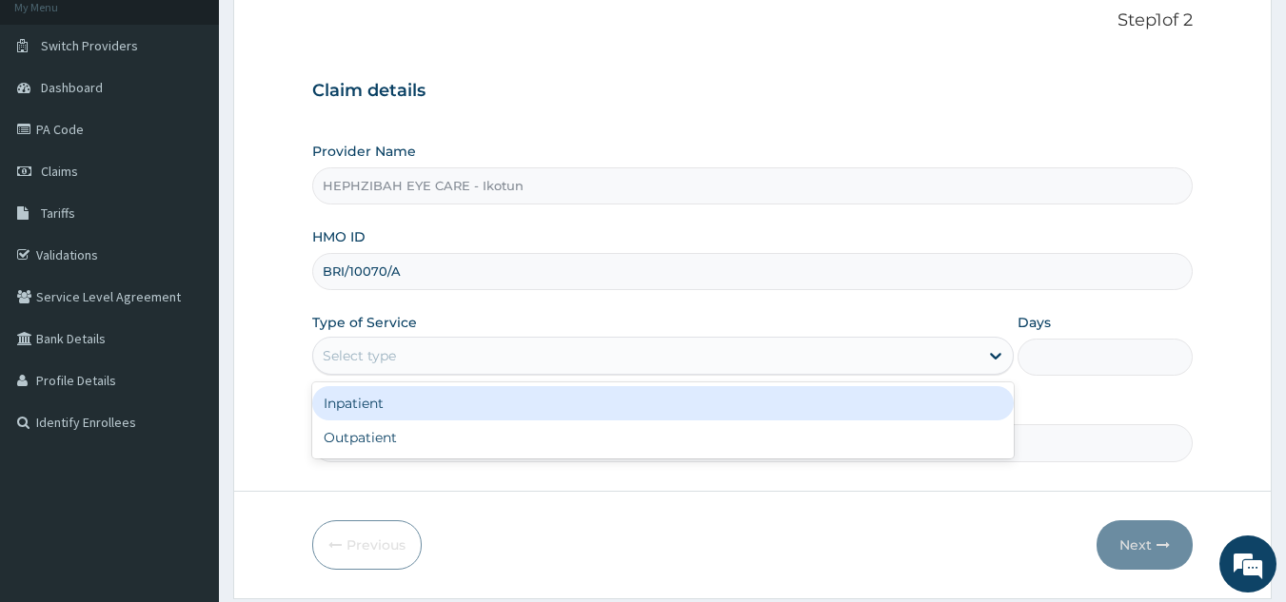
click at [359, 357] on div "Select type" at bounding box center [359, 355] width 73 height 19
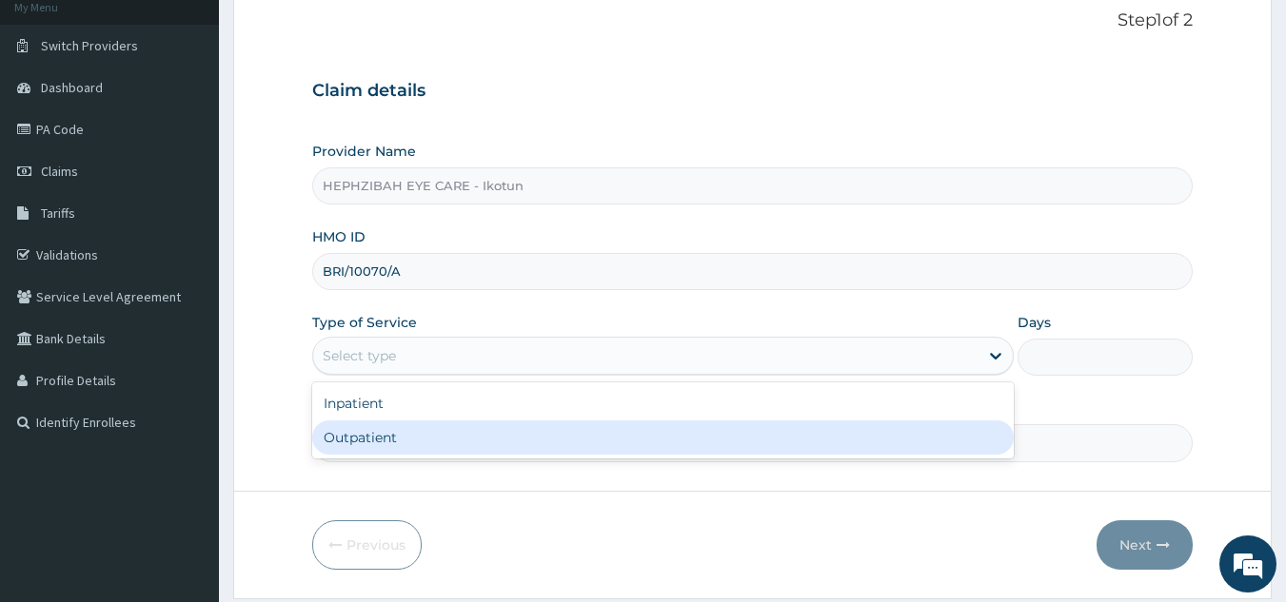
click at [359, 442] on div "Outpatient" at bounding box center [662, 438] width 701 height 34
type input "1"
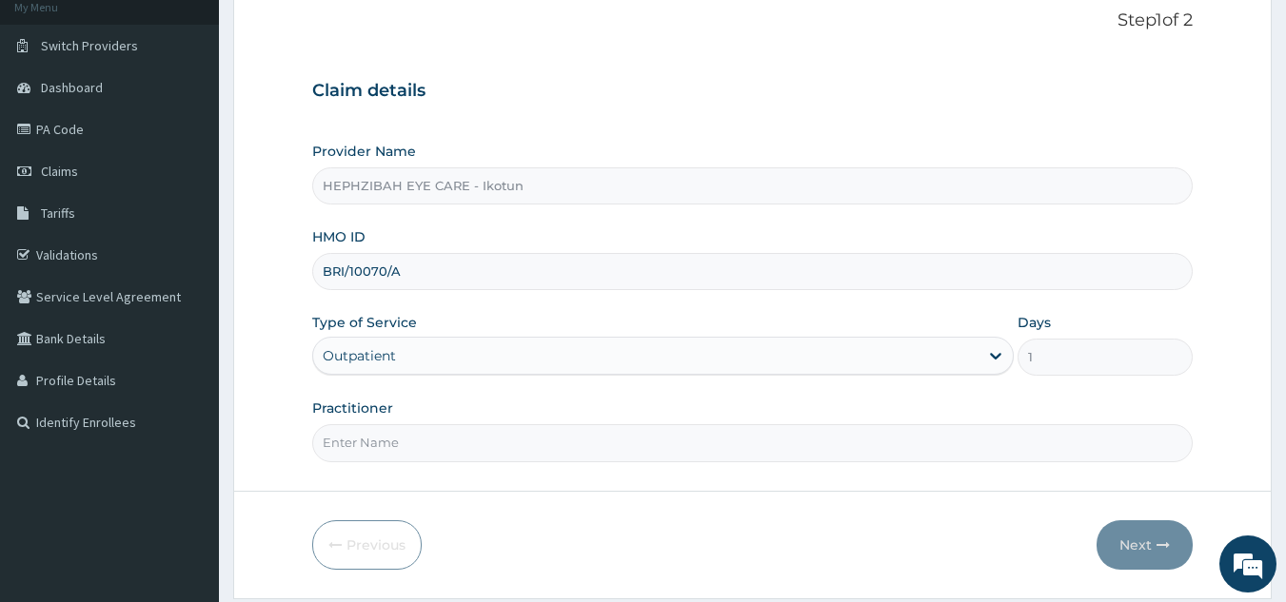
click at [332, 446] on input "Practitioner" at bounding box center [752, 442] width 881 height 37
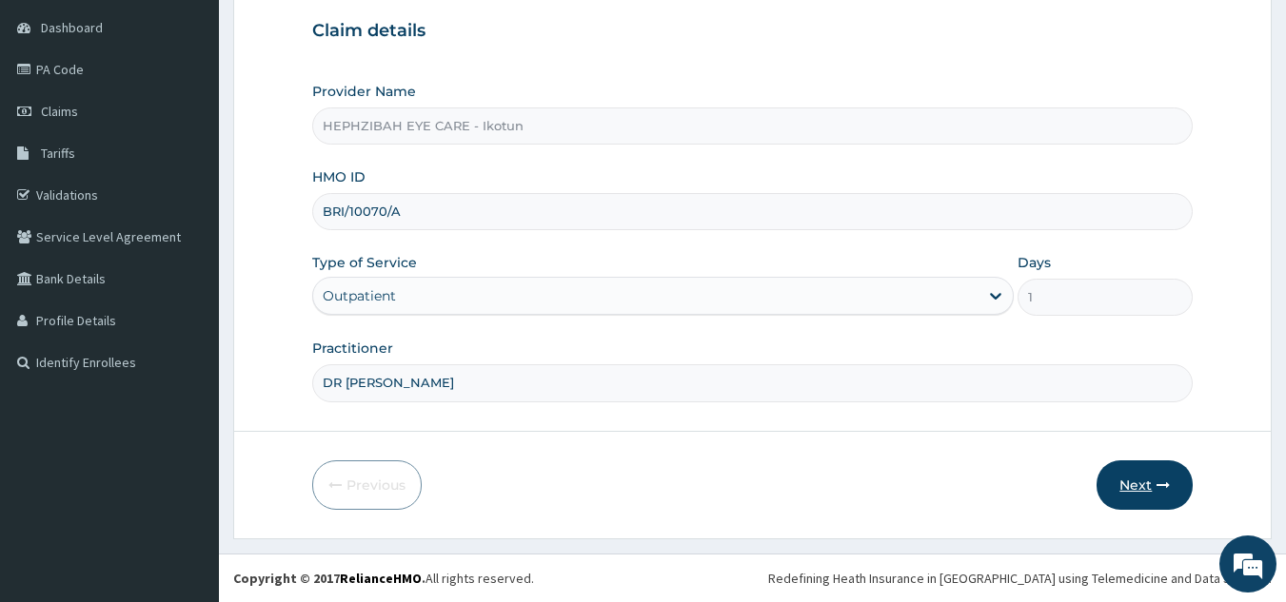
type input "DR MERCY"
click at [1121, 487] on button "Next" at bounding box center [1144, 485] width 96 height 49
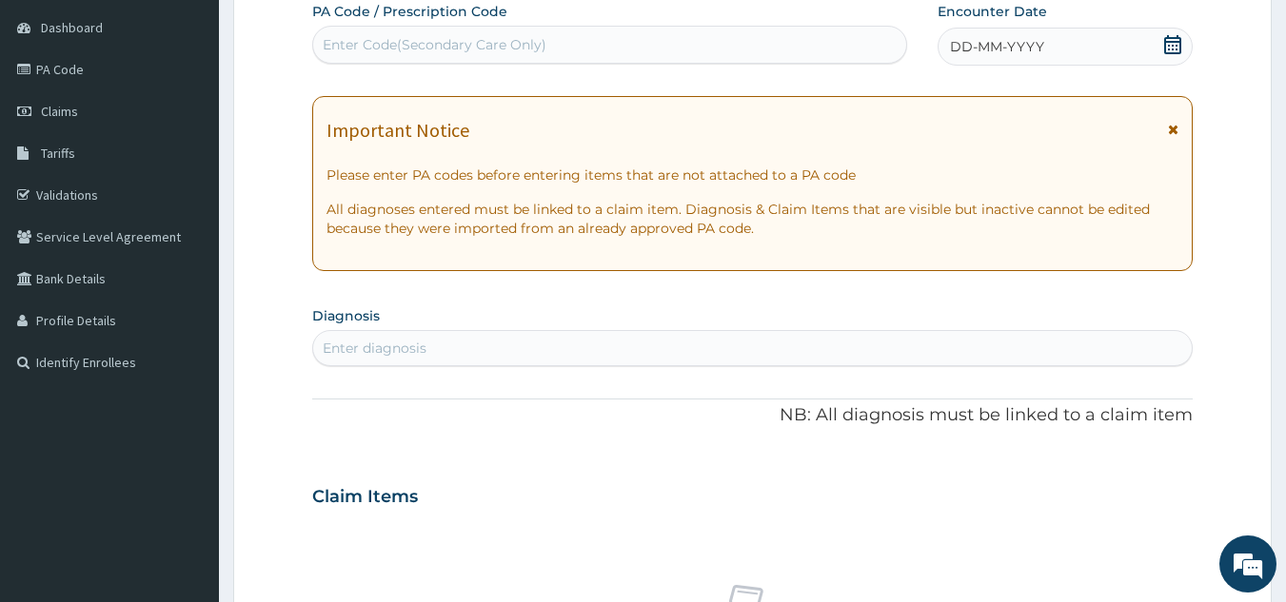
scroll to position [0, 0]
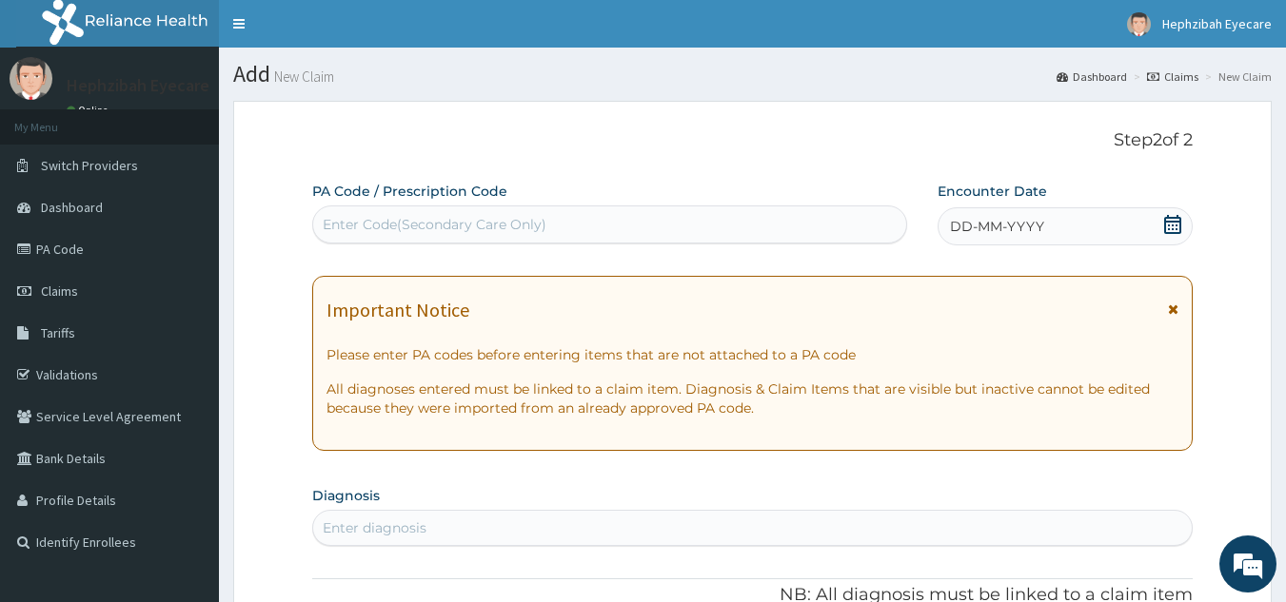
click at [368, 214] on div "Enter Code(Secondary Care Only)" at bounding box center [610, 224] width 594 height 30
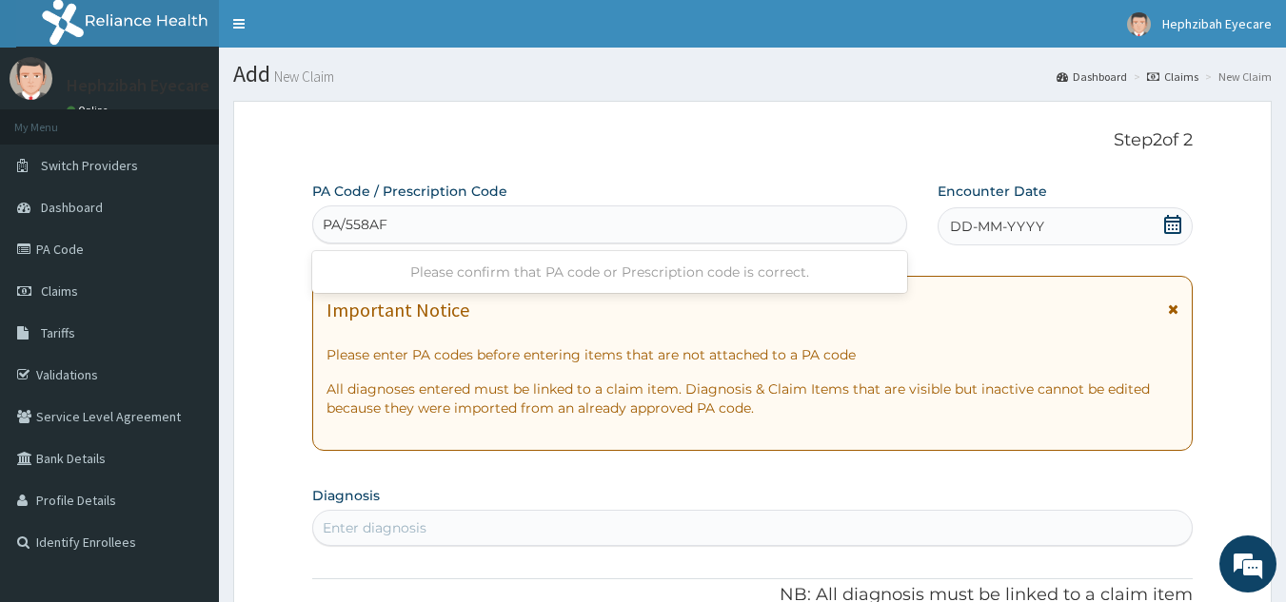
type input "PA/558AF9"
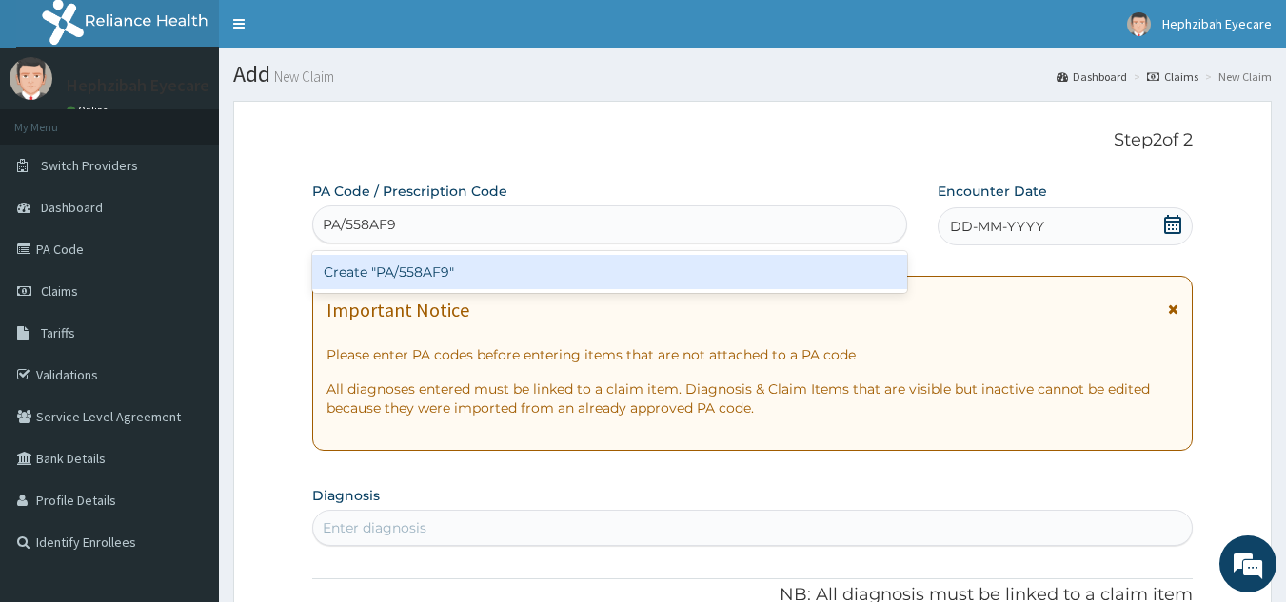
click at [421, 274] on div "Create "PA/558AF9"" at bounding box center [610, 272] width 596 height 34
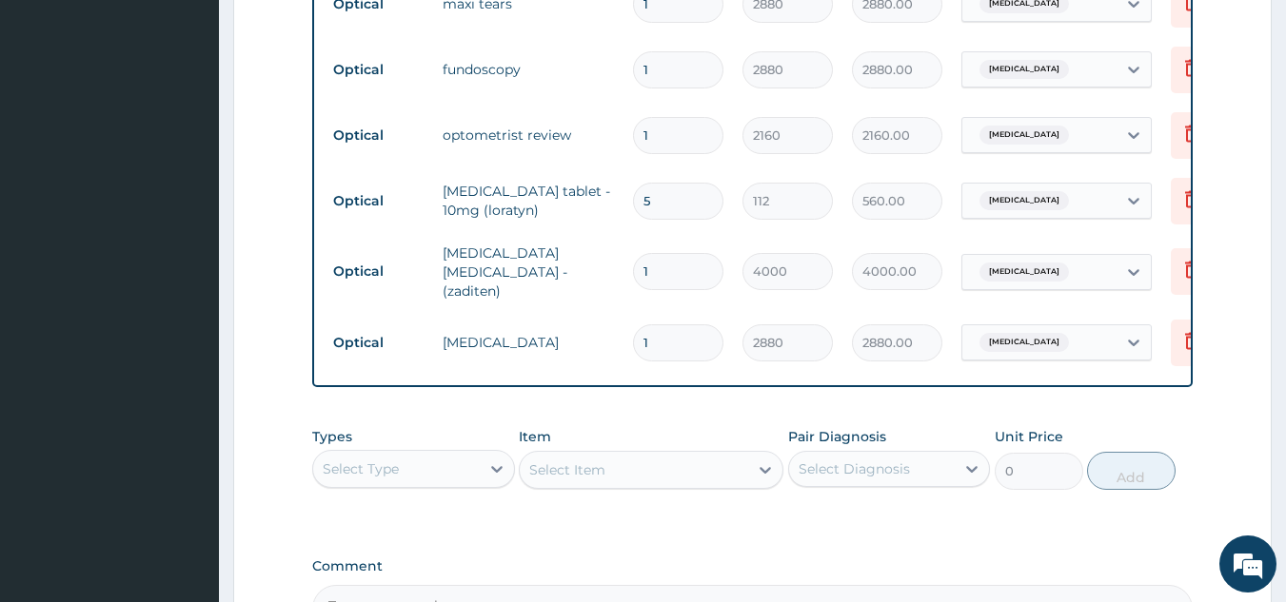
scroll to position [1022, 0]
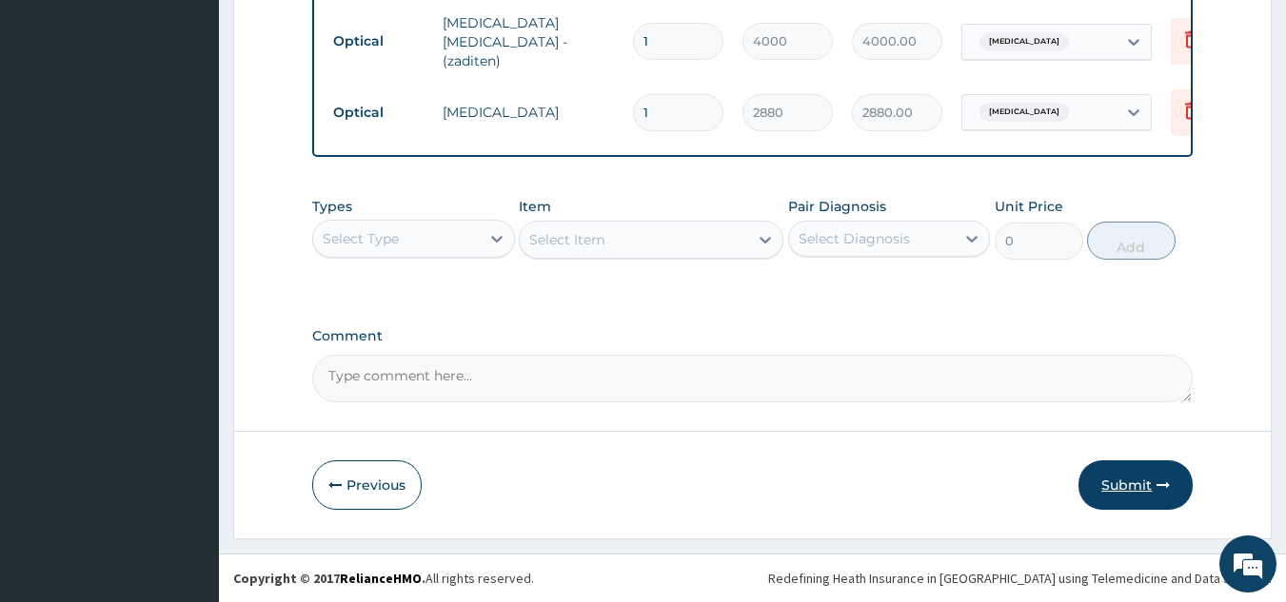
click at [1127, 480] on button "Submit" at bounding box center [1135, 485] width 114 height 49
